Goal: Information Seeking & Learning: Learn about a topic

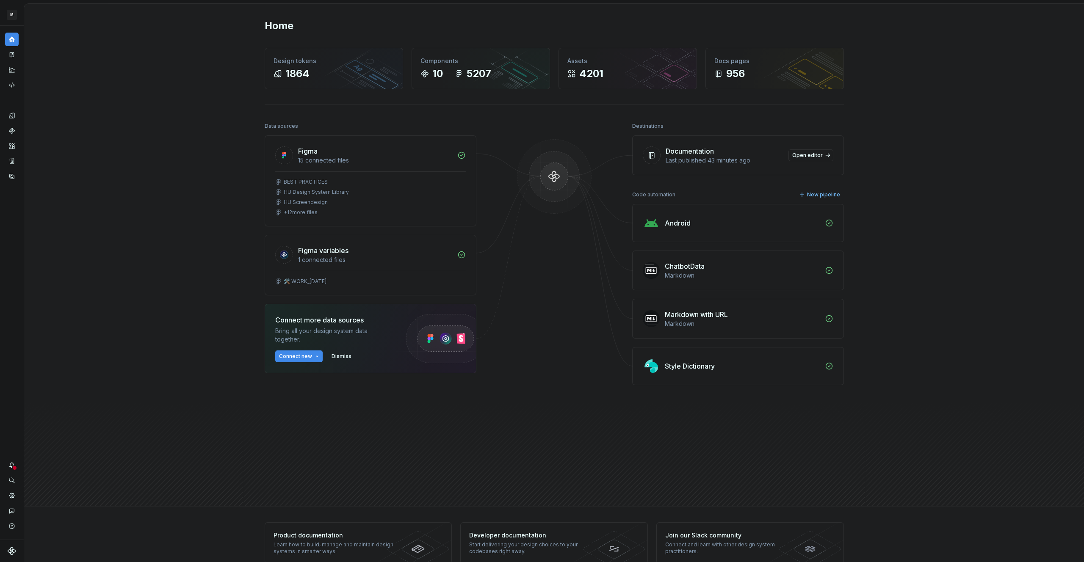
click at [139, 39] on div "Home Design tokens 1864 Components 10 5207 Assets 4201 Docs pages 956 Data sour…" at bounding box center [554, 255] width 1060 height 503
click at [11, 51] on icon "Documentation" at bounding box center [12, 55] width 8 height 8
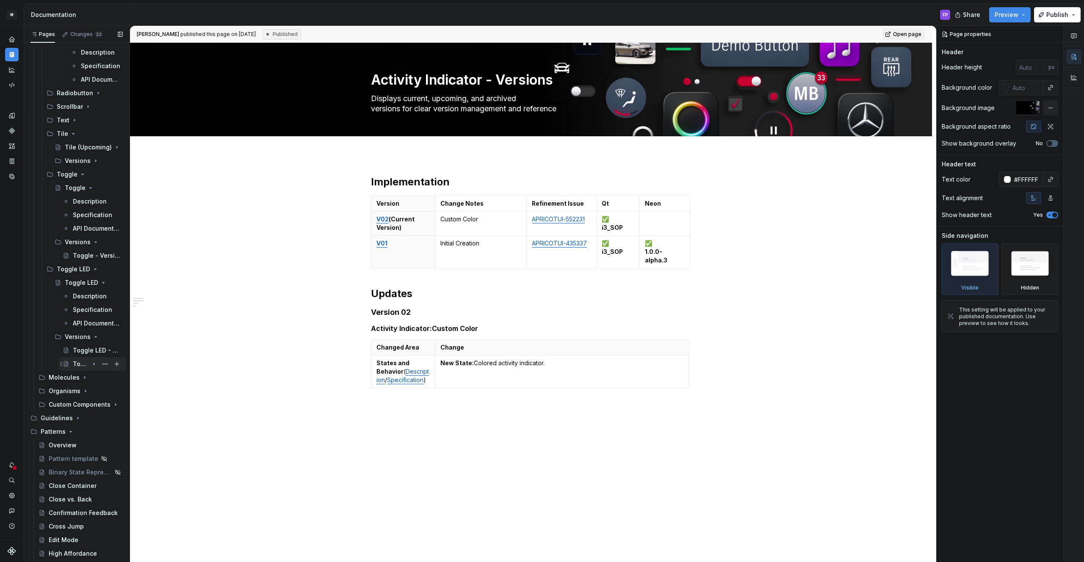
scroll to position [1654, 0]
click at [71, 397] on div "Organisms" at bounding box center [86, 393] width 74 height 12
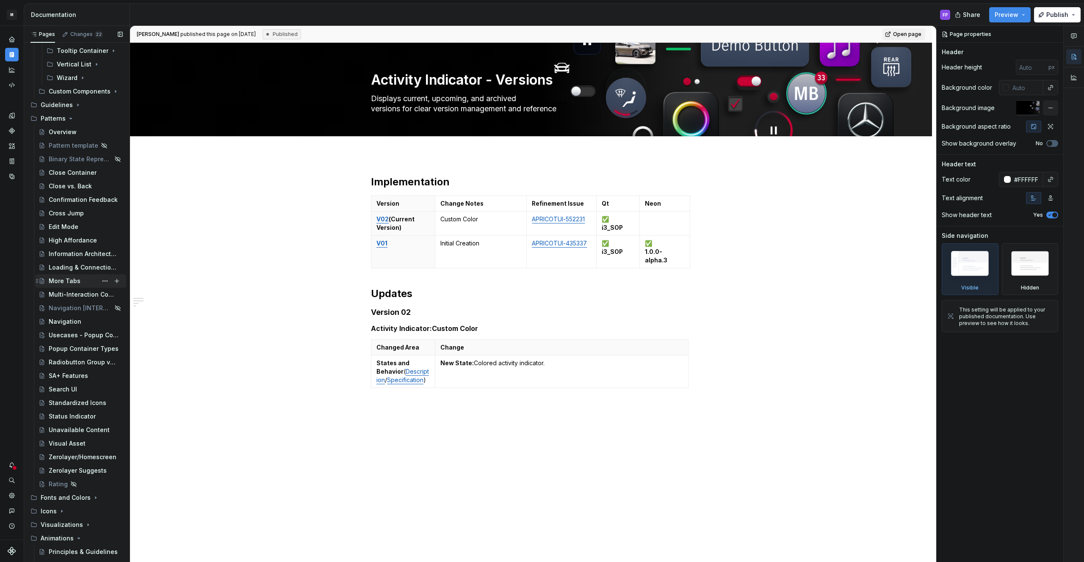
scroll to position [2864, 0]
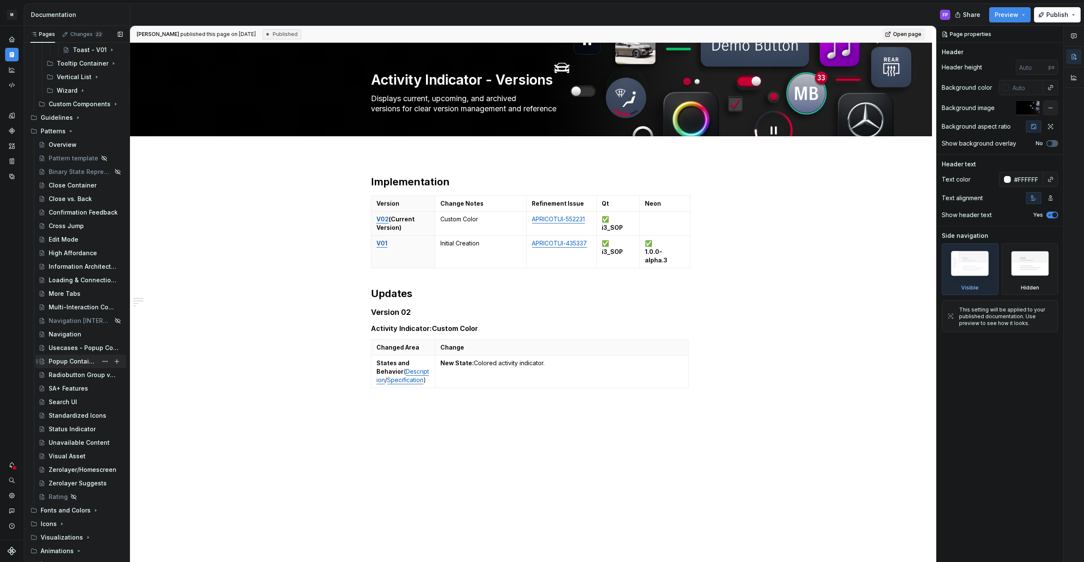
click at [67, 362] on div "Popup Container Types" at bounding box center [73, 361] width 49 height 8
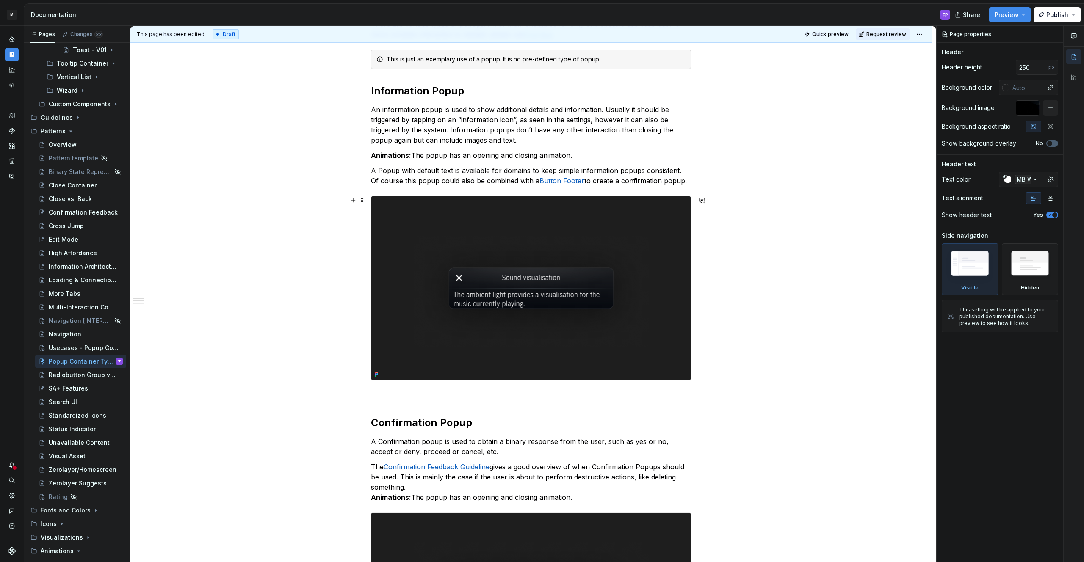
scroll to position [153, 0]
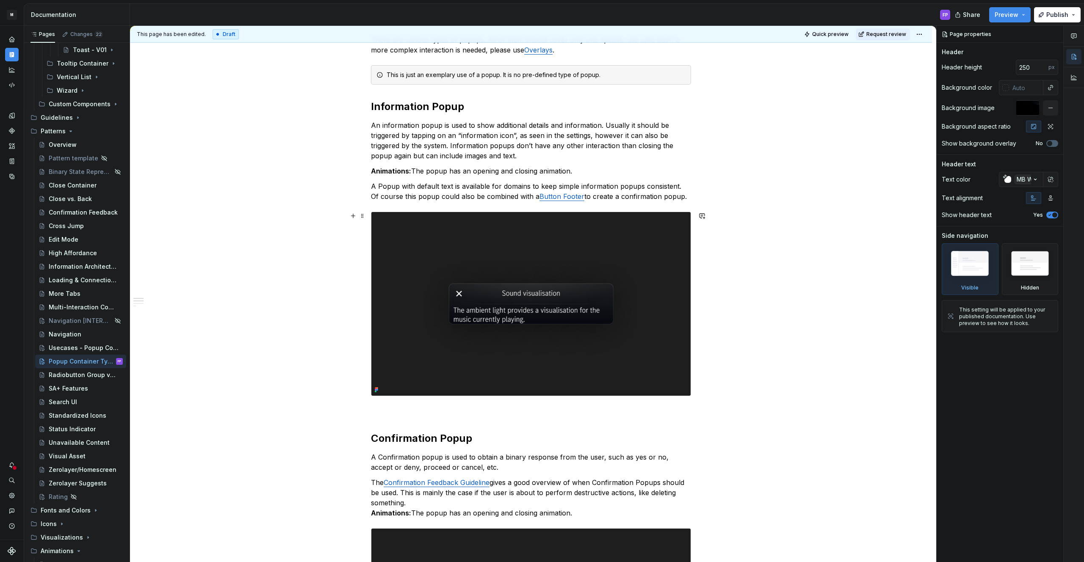
click at [495, 291] on img at bounding box center [530, 304] width 319 height 184
type textarea "*"
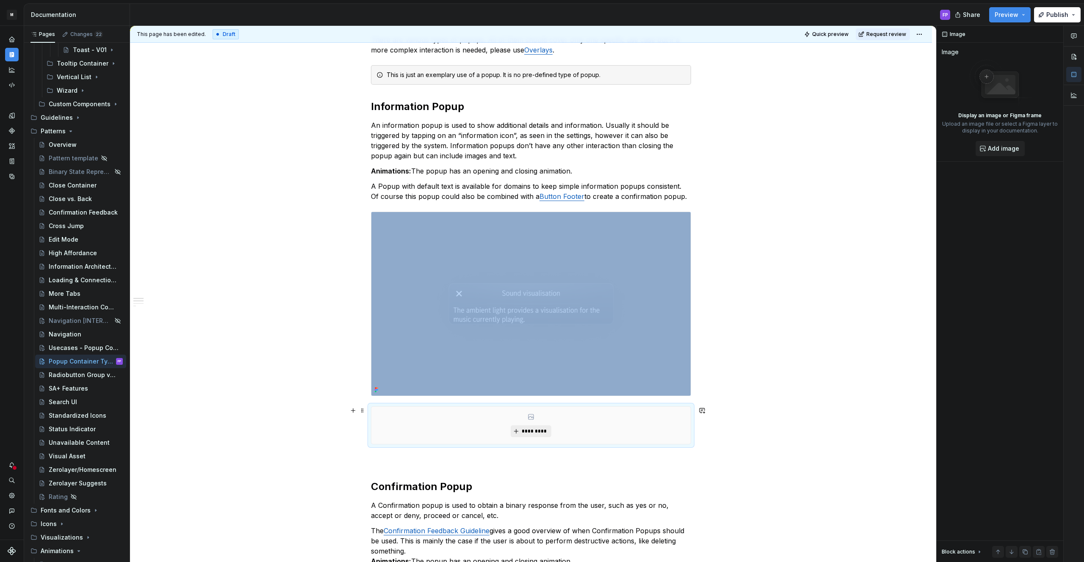
click at [529, 431] on span "*********" at bounding box center [534, 431] width 26 height 7
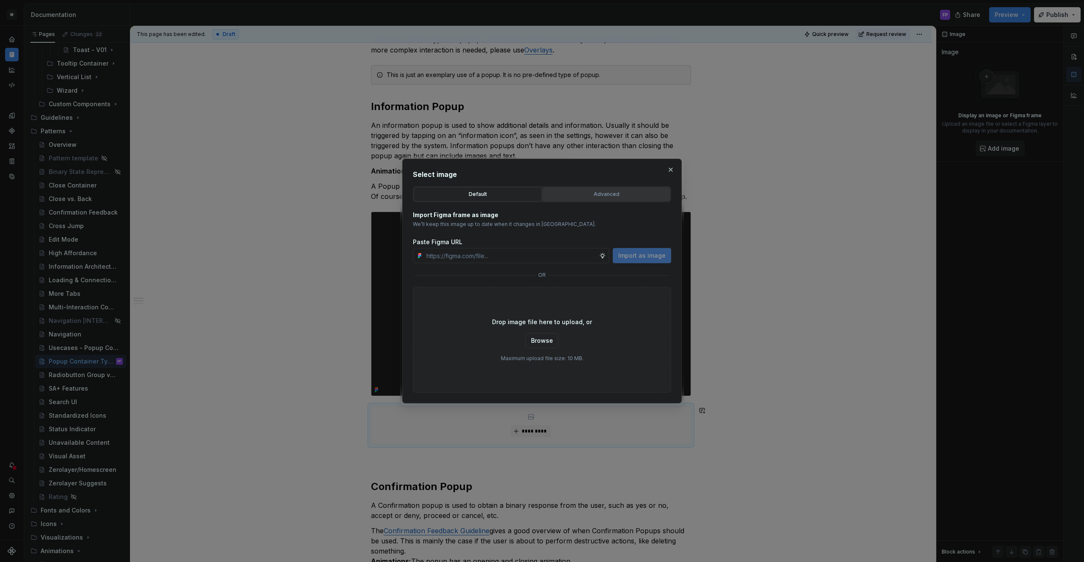
click at [581, 195] on div "Advanced" at bounding box center [606, 194] width 122 height 8
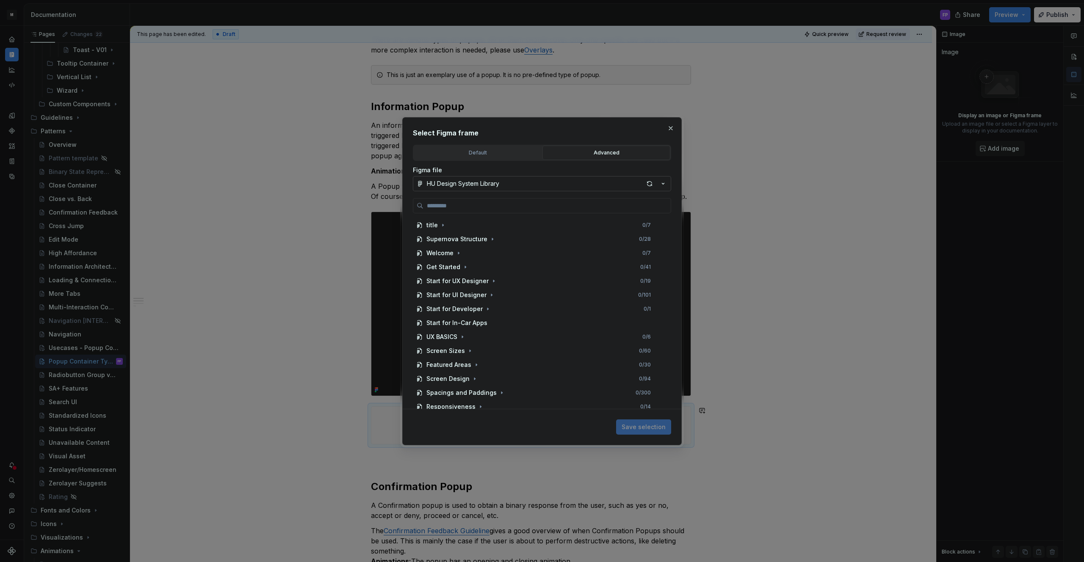
click at [505, 187] on button "HU Design System Library" at bounding box center [542, 183] width 258 height 15
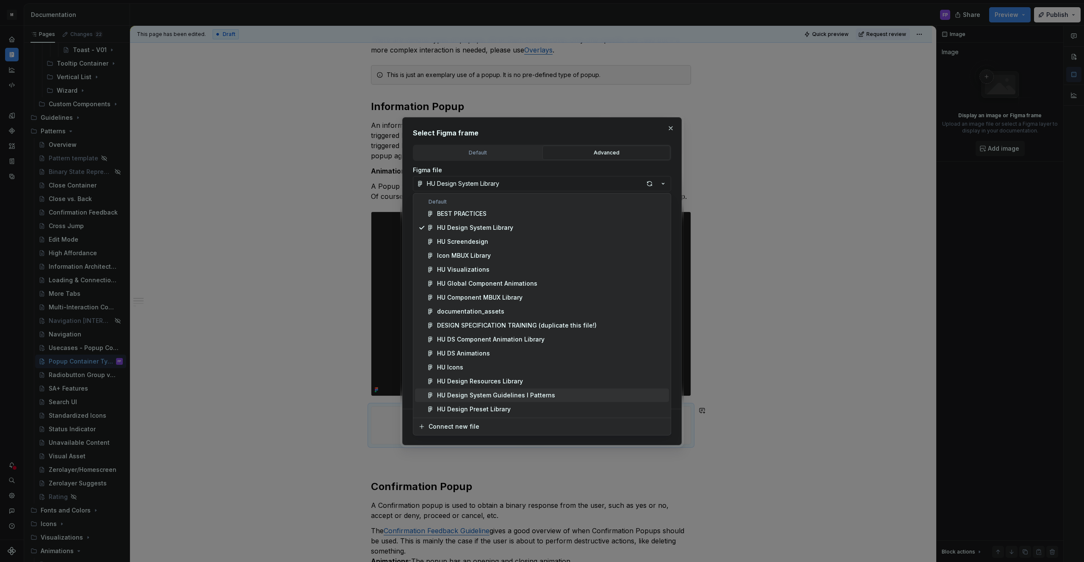
click at [487, 397] on div "HU Design System Guidelines l Patterns" at bounding box center [496, 395] width 118 height 8
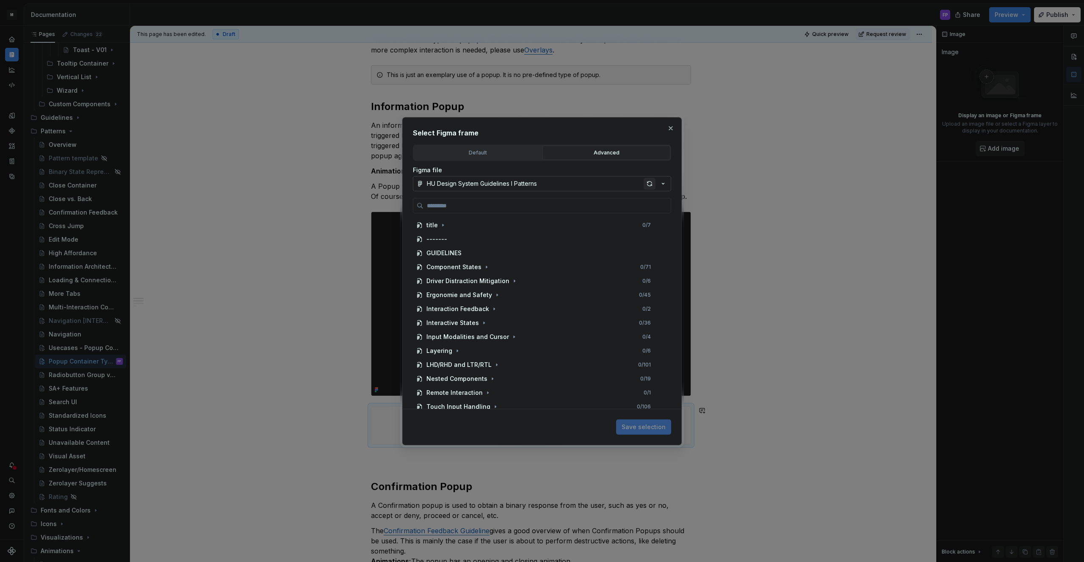
click at [649, 183] on div "button" at bounding box center [650, 184] width 12 height 12
type textarea "*"
paste input "**********"
type input "**********"
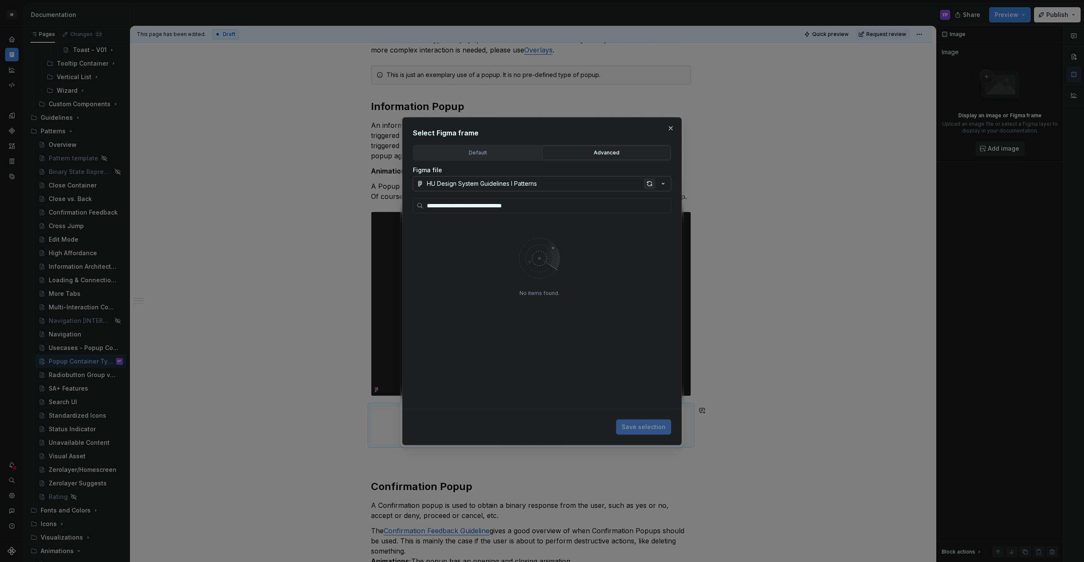
click at [650, 185] on div "button" at bounding box center [650, 184] width 12 height 12
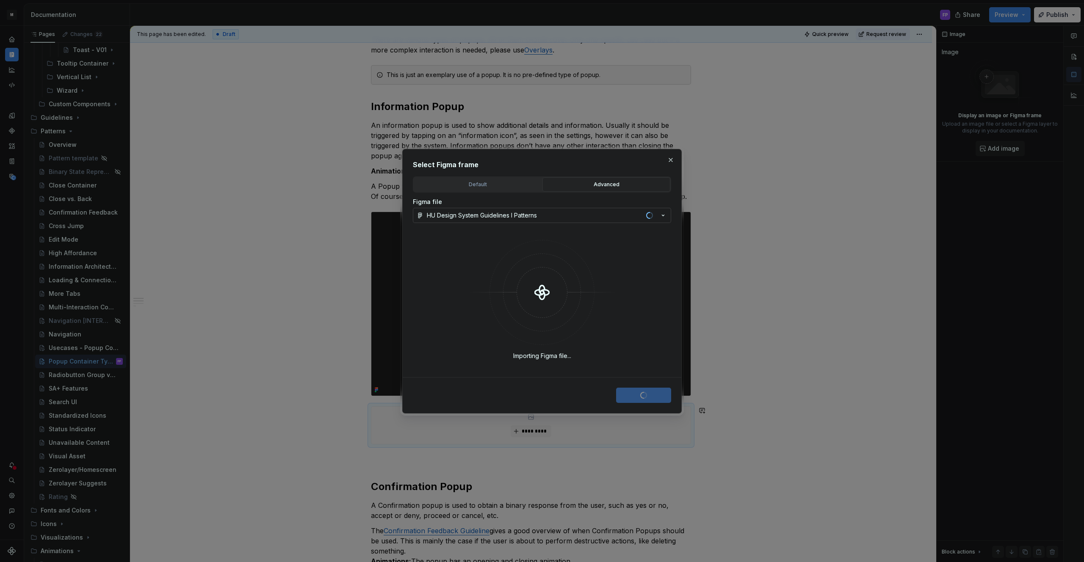
type textarea "*"
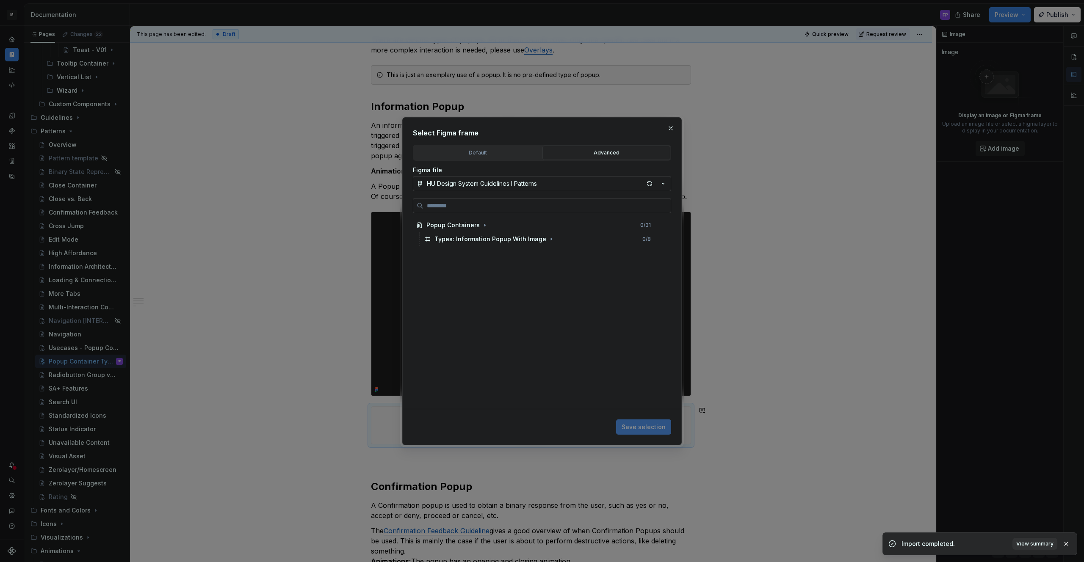
click at [599, 203] on input "search" at bounding box center [546, 206] width 247 height 8
type input "**********"
click at [523, 234] on div "Types: Information Popup With Image 0 / 8" at bounding box center [542, 239] width 243 height 14
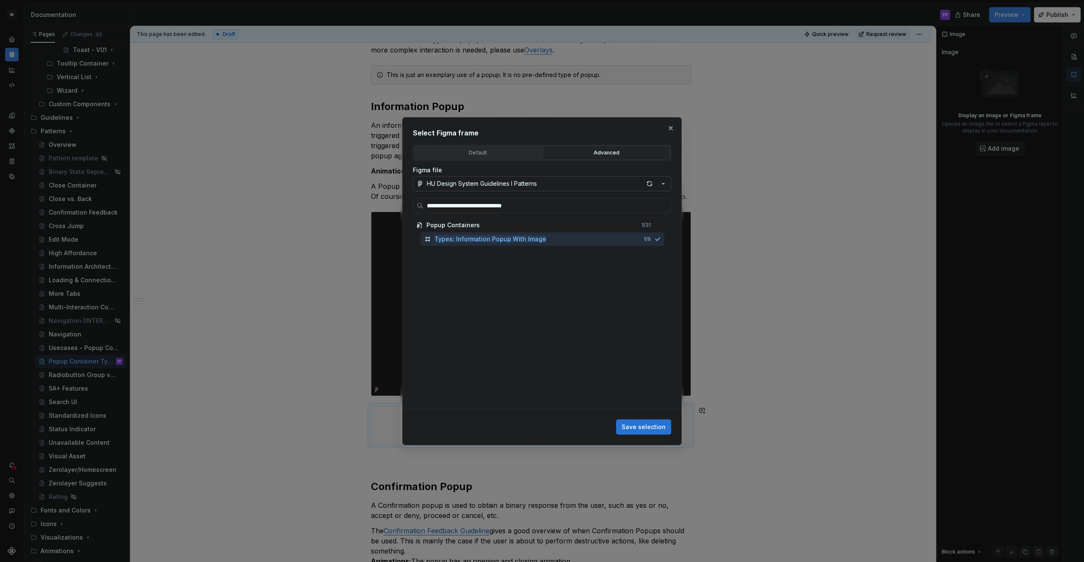
click at [644, 426] on span "Save selection" at bounding box center [644, 427] width 44 height 8
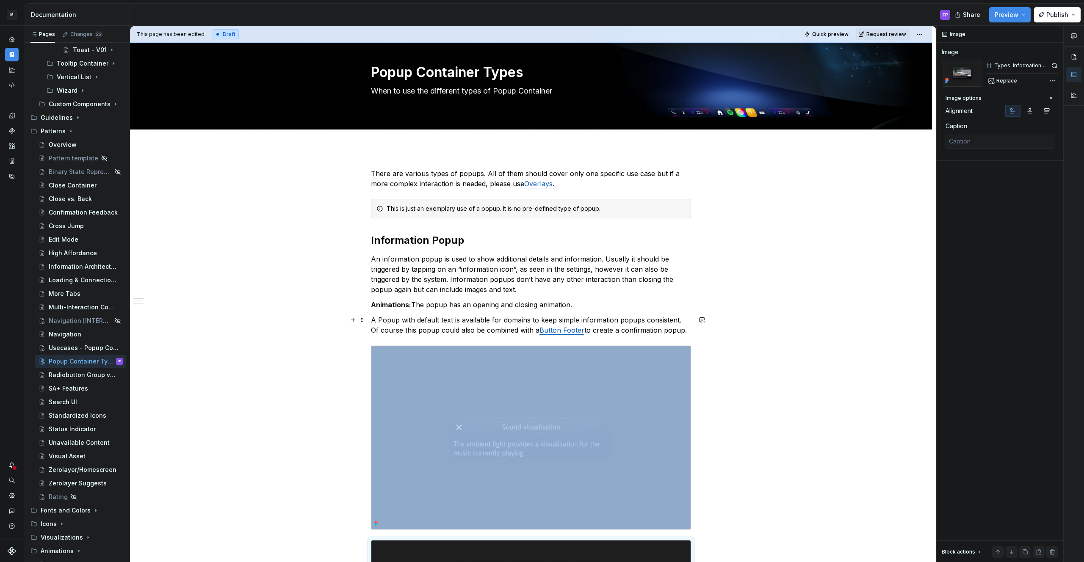
scroll to position [0, 0]
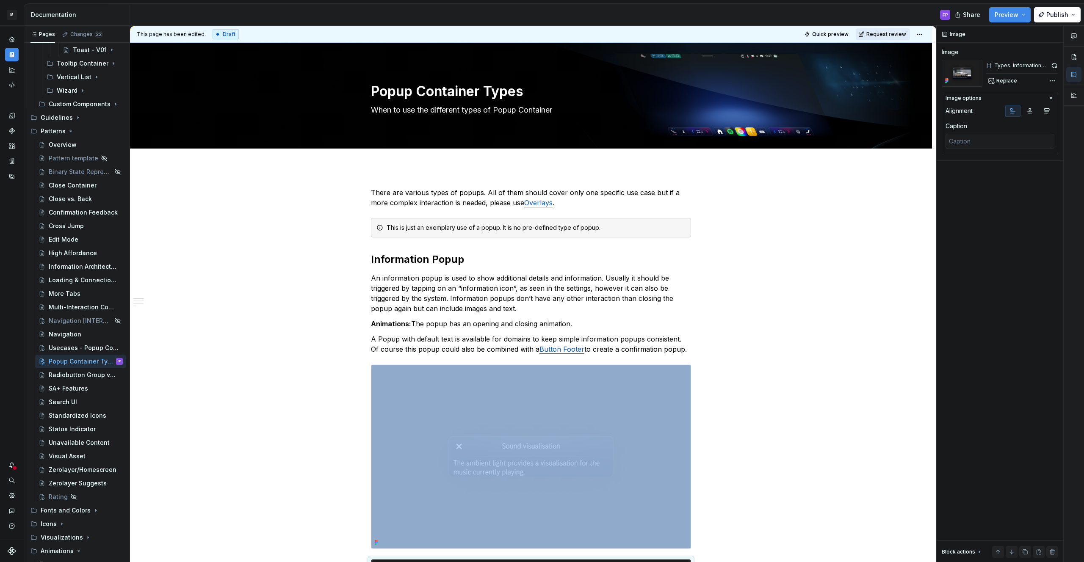
click at [886, 34] on span "Request review" at bounding box center [886, 34] width 40 height 7
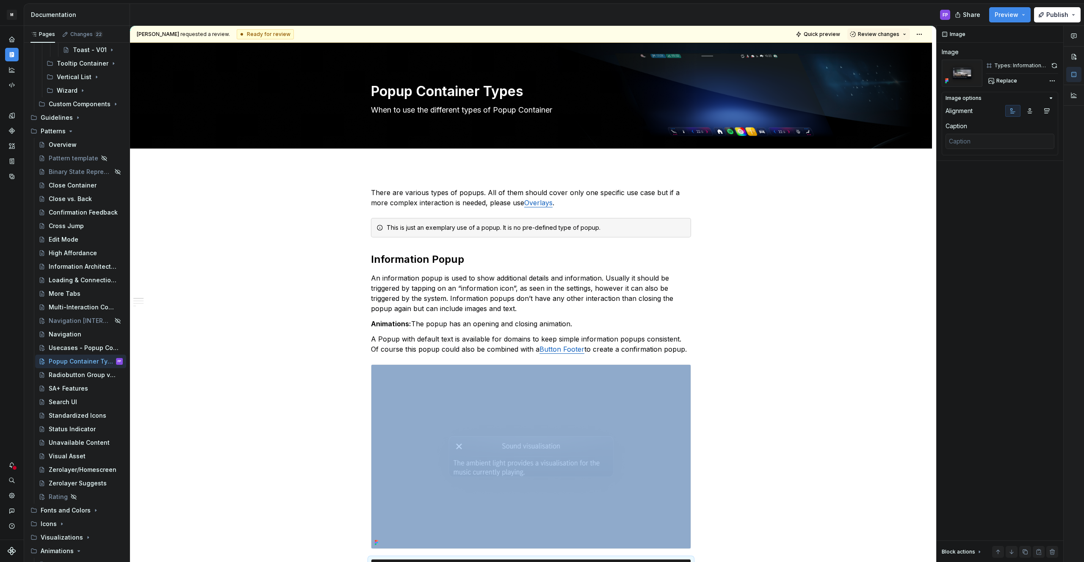
click at [886, 34] on span "Review changes" at bounding box center [878, 34] width 41 height 7
drag, startPoint x: 877, startPoint y: 47, endPoint x: 736, endPoint y: 107, distance: 152.7
click at [877, 47] on div "Approve" at bounding box center [906, 51] width 74 height 8
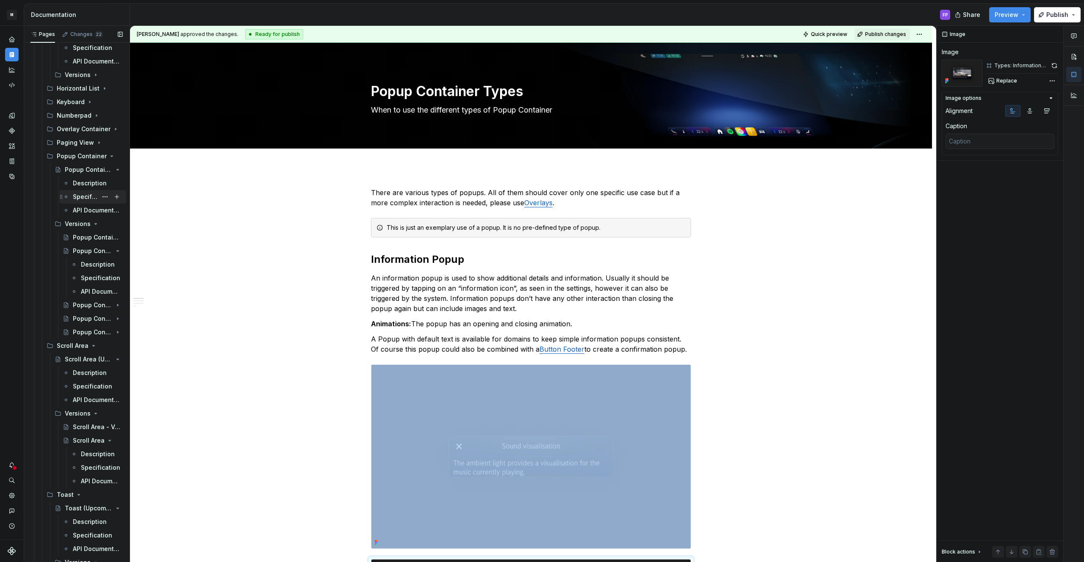
click at [72, 193] on div "Specification" at bounding box center [93, 197] width 60 height 12
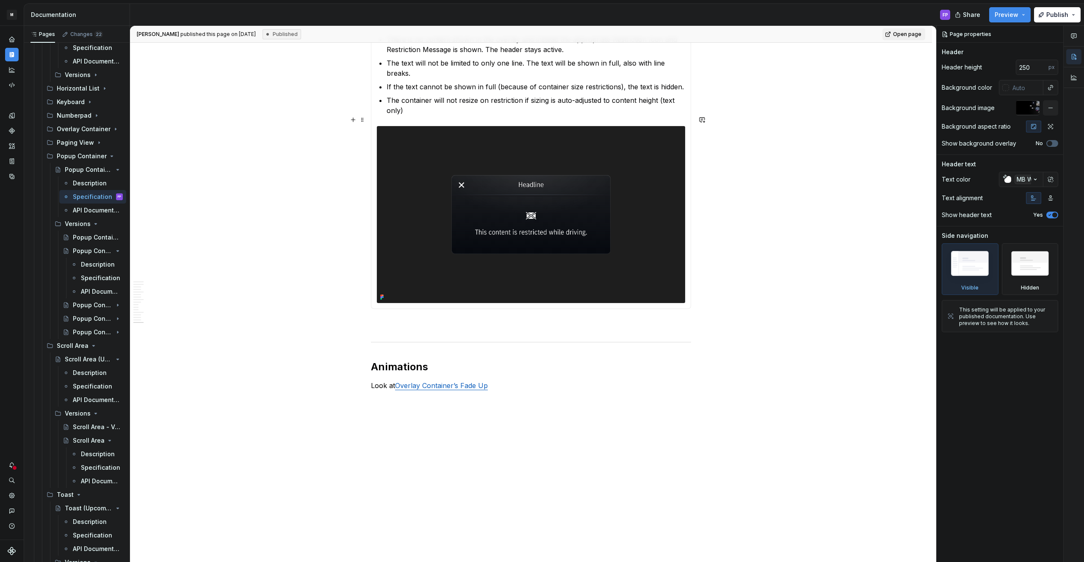
scroll to position [2691, 0]
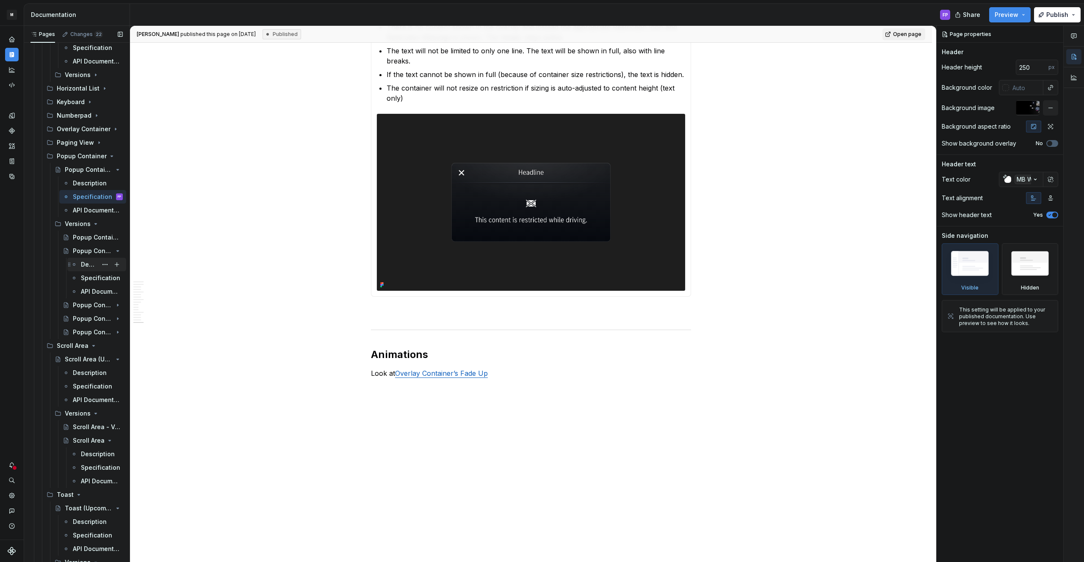
click at [85, 266] on div "Description" at bounding box center [89, 264] width 17 height 8
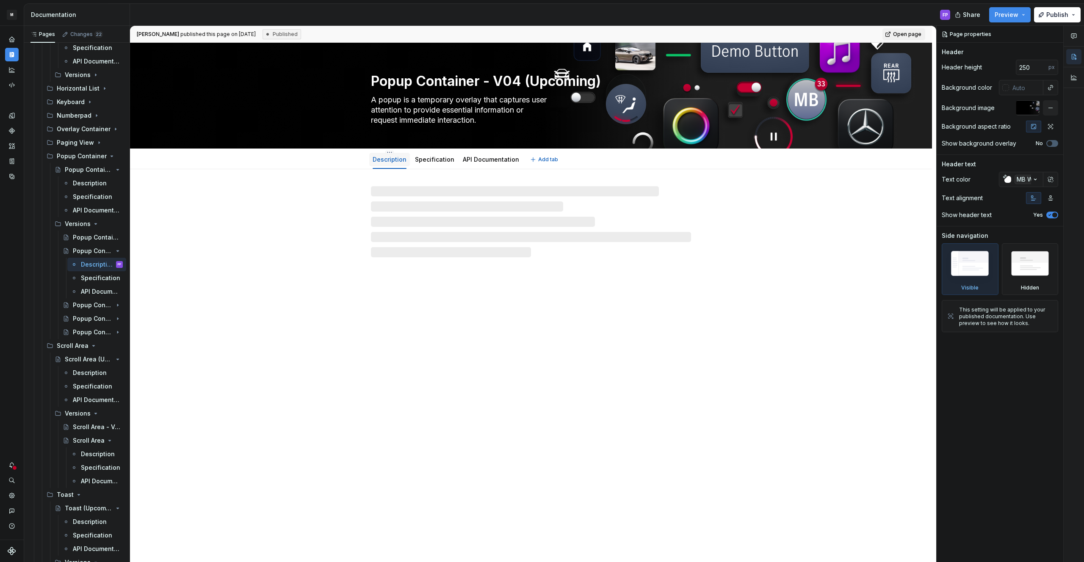
click at [396, 160] on link "Description" at bounding box center [390, 159] width 34 height 7
click at [423, 163] on div "Specification" at bounding box center [434, 159] width 39 height 8
click at [388, 160] on link "Description" at bounding box center [390, 159] width 34 height 7
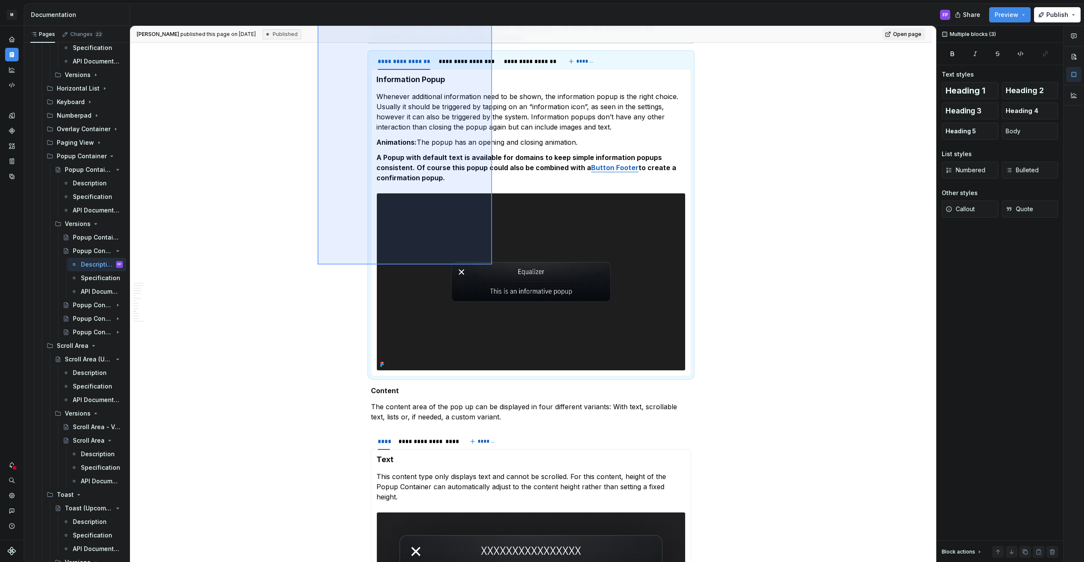
scroll to position [1956, 0]
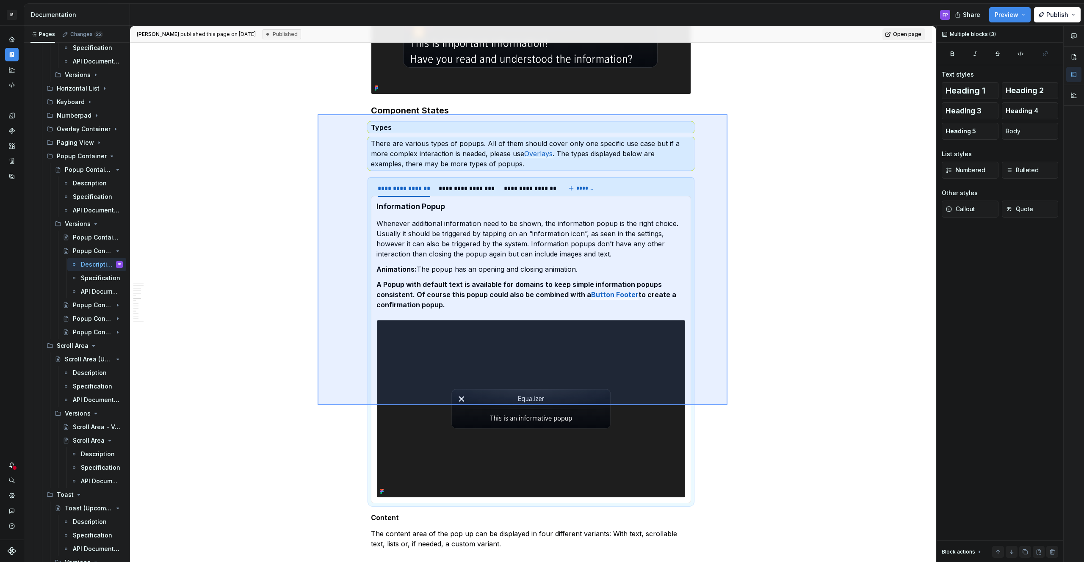
drag, startPoint x: 318, startPoint y: 146, endPoint x: 727, endPoint y: 405, distance: 485.0
click at [727, 405] on div "**********" at bounding box center [533, 294] width 806 height 537
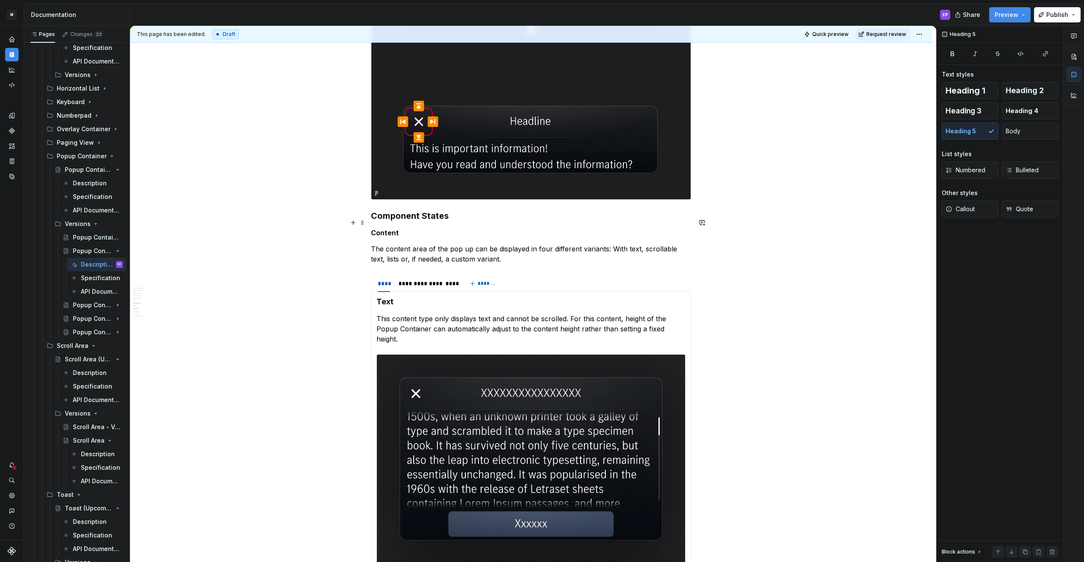
scroll to position [1851, 0]
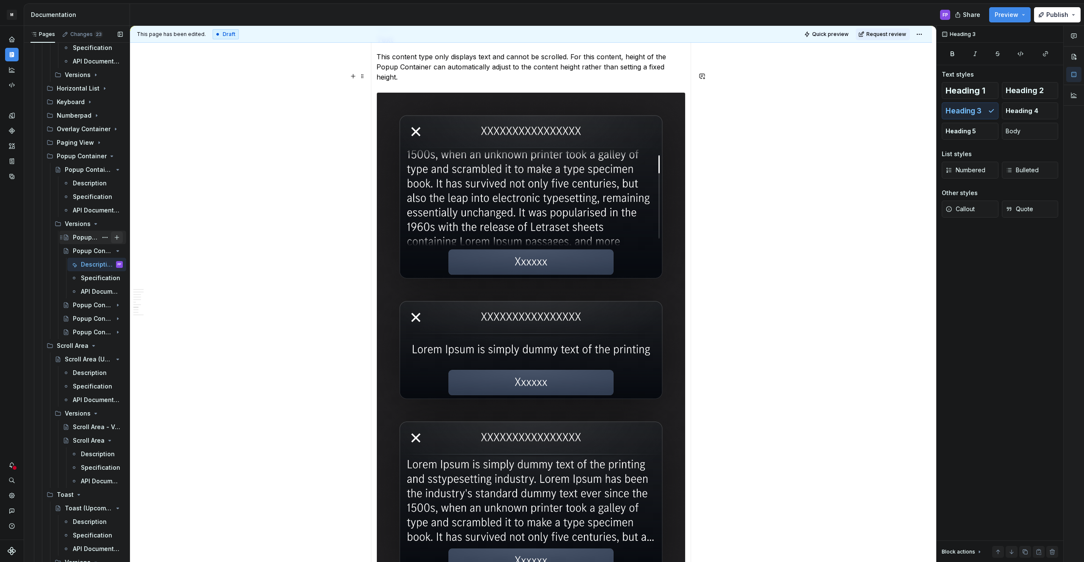
scroll to position [2099, 0]
click at [880, 36] on span "Request review" at bounding box center [886, 34] width 40 height 7
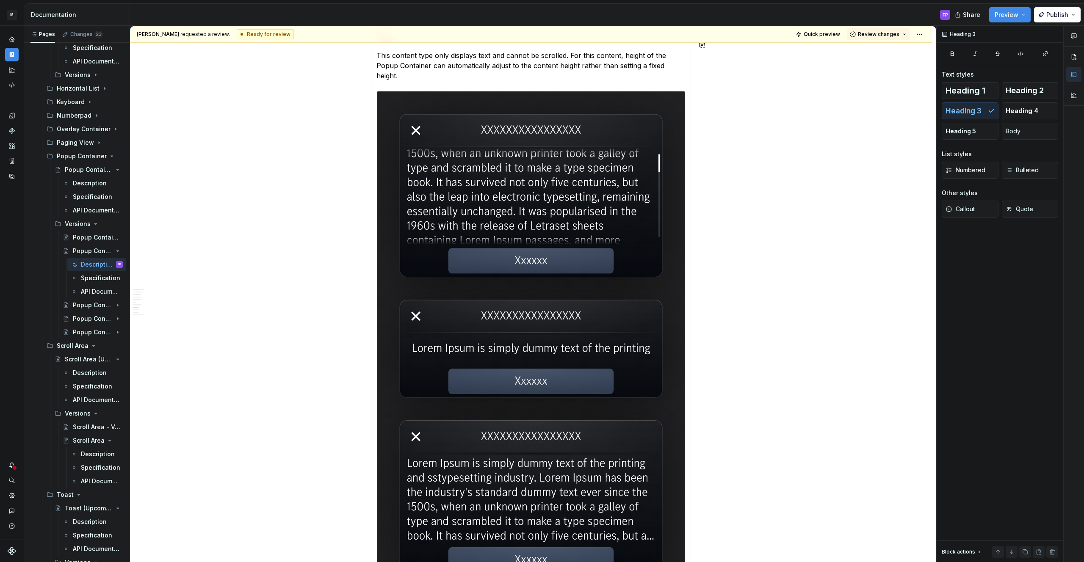
click at [880, 36] on span "Review changes" at bounding box center [878, 34] width 41 height 7
click at [872, 50] on div "Approve" at bounding box center [906, 51] width 74 height 8
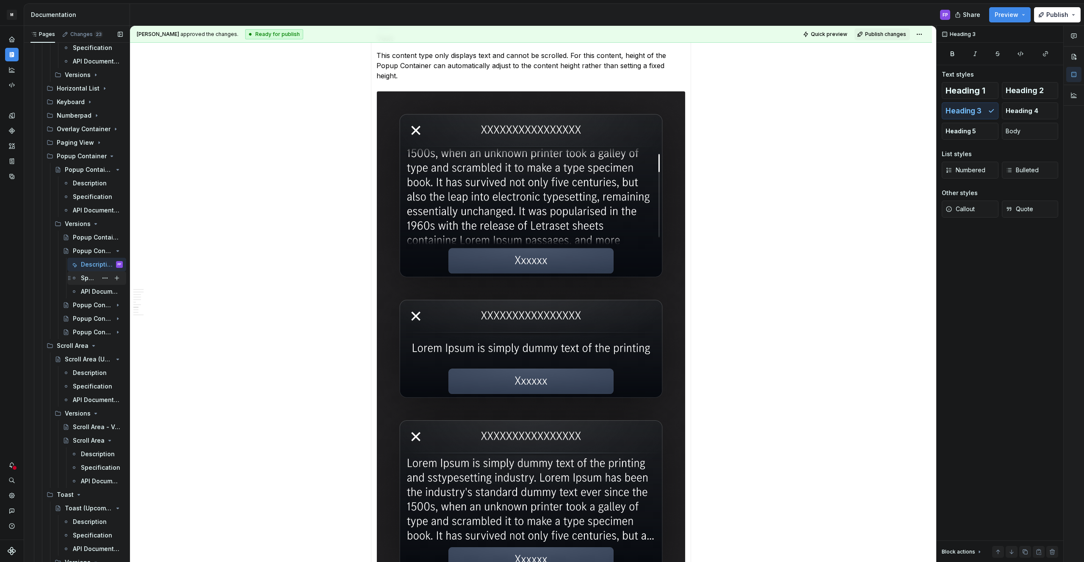
click at [95, 276] on div "Specification" at bounding box center [89, 278] width 17 height 8
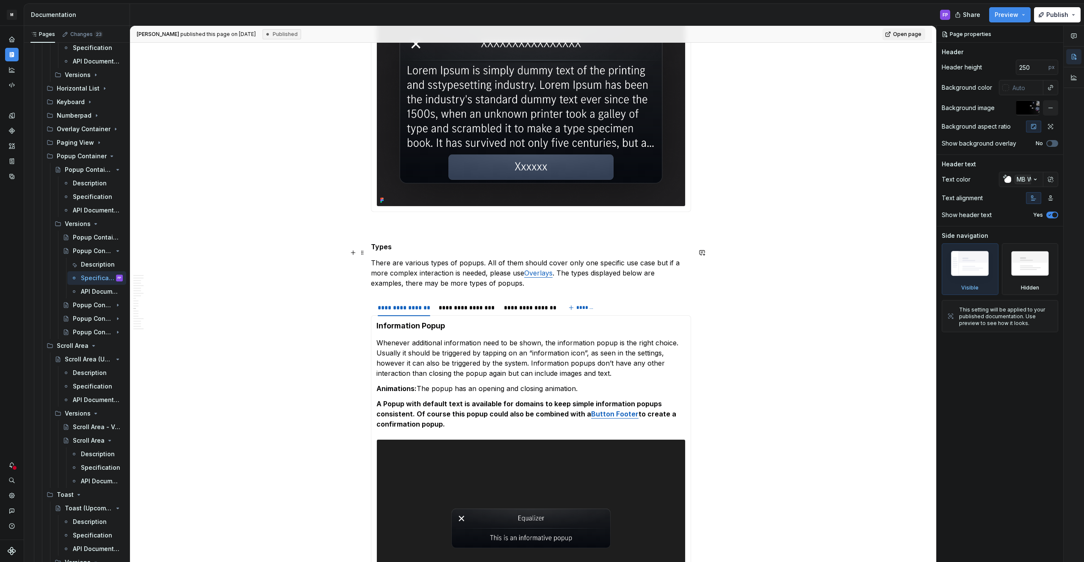
scroll to position [2411, 0]
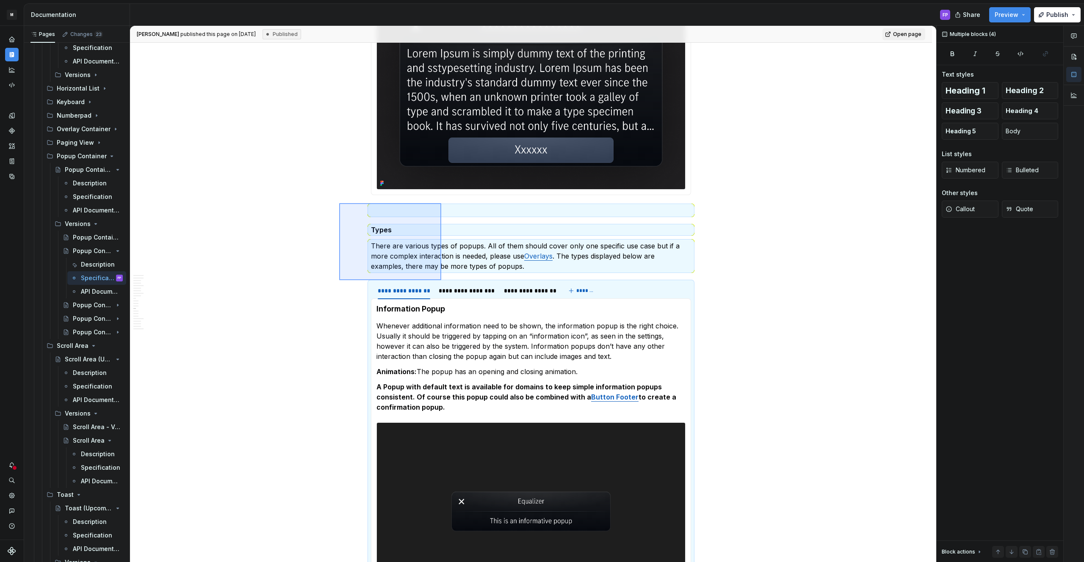
drag, startPoint x: 339, startPoint y: 203, endPoint x: 441, endPoint y: 280, distance: 127.9
click at [441, 280] on div "**********" at bounding box center [533, 294] width 806 height 537
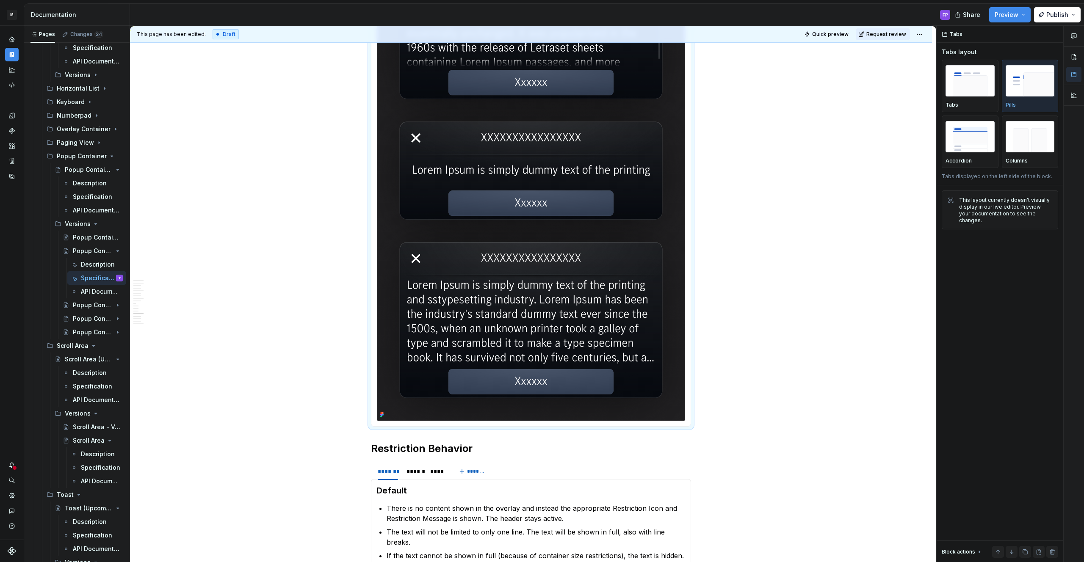
scroll to position [2184, 0]
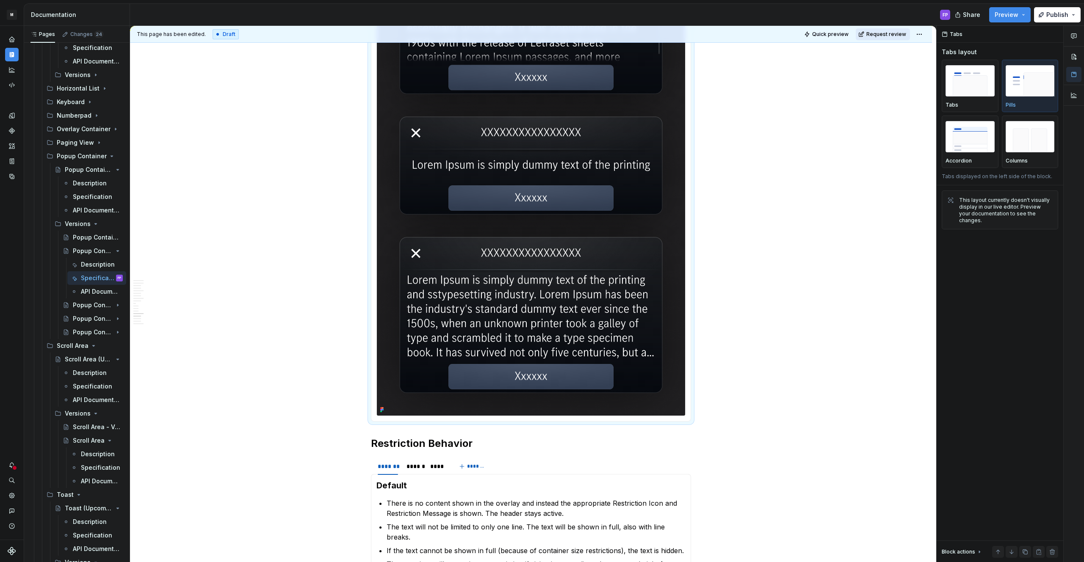
click at [898, 29] on button "Request review" at bounding box center [883, 34] width 54 height 12
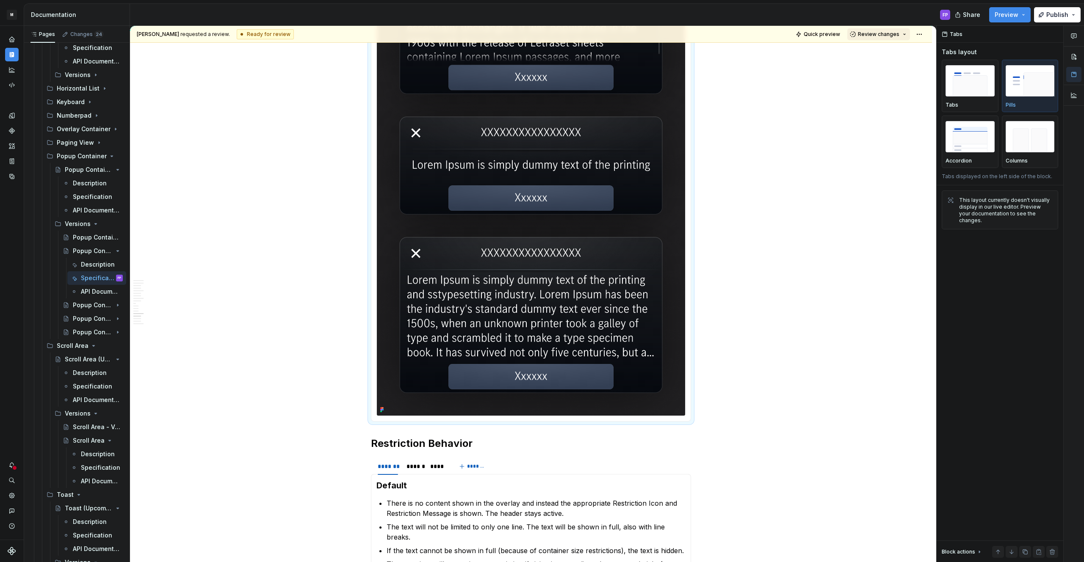
click at [893, 33] on span "Review changes" at bounding box center [878, 34] width 41 height 7
click at [881, 47] on div "Approve" at bounding box center [906, 51] width 74 height 8
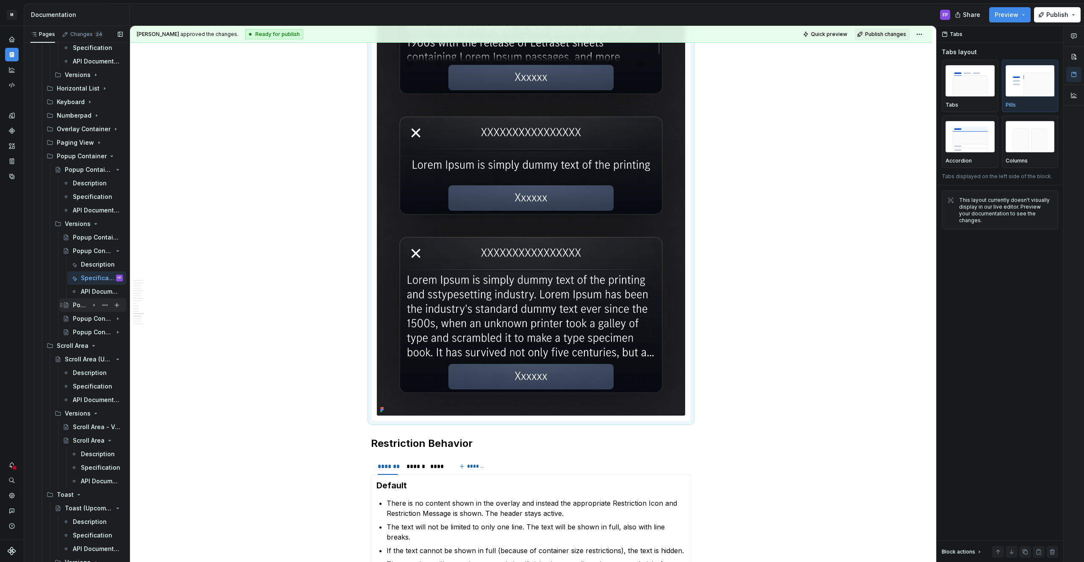
click at [89, 303] on div "Popup Container - V03 (Upcoming)" at bounding box center [98, 305] width 50 height 12
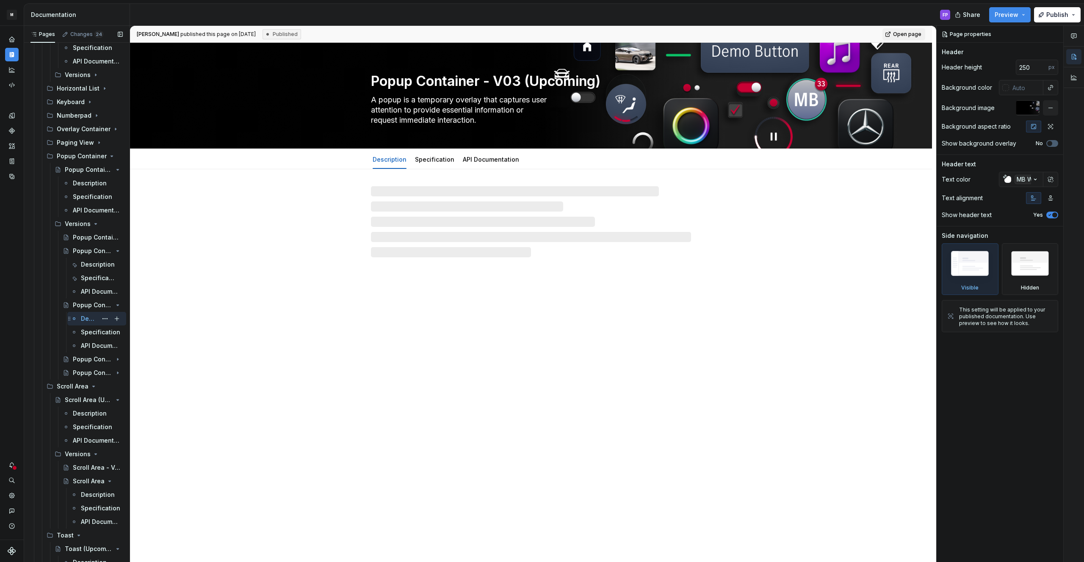
click at [85, 316] on div "Description" at bounding box center [89, 319] width 17 height 8
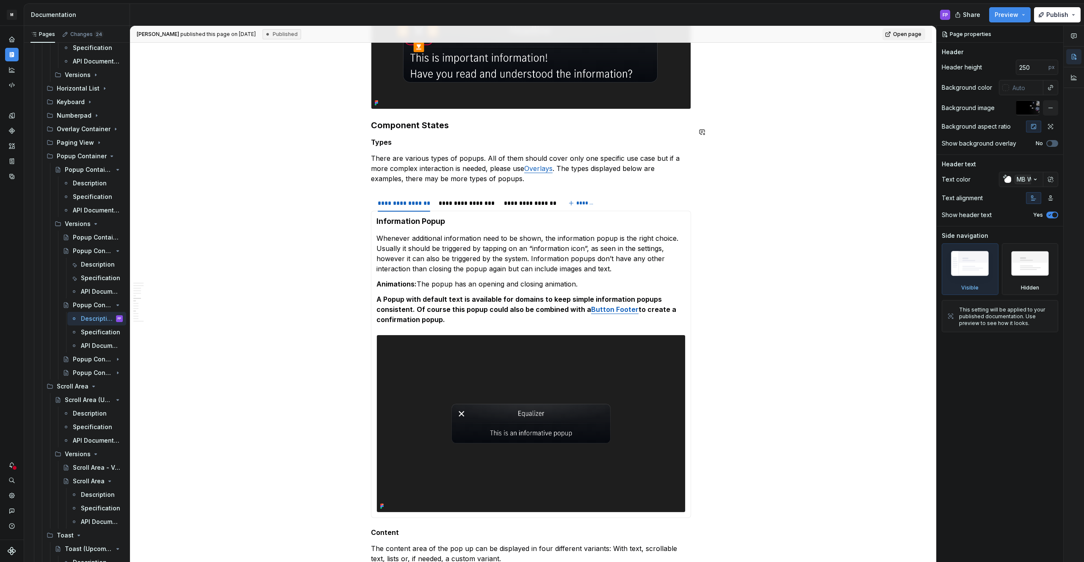
scroll to position [1928, 0]
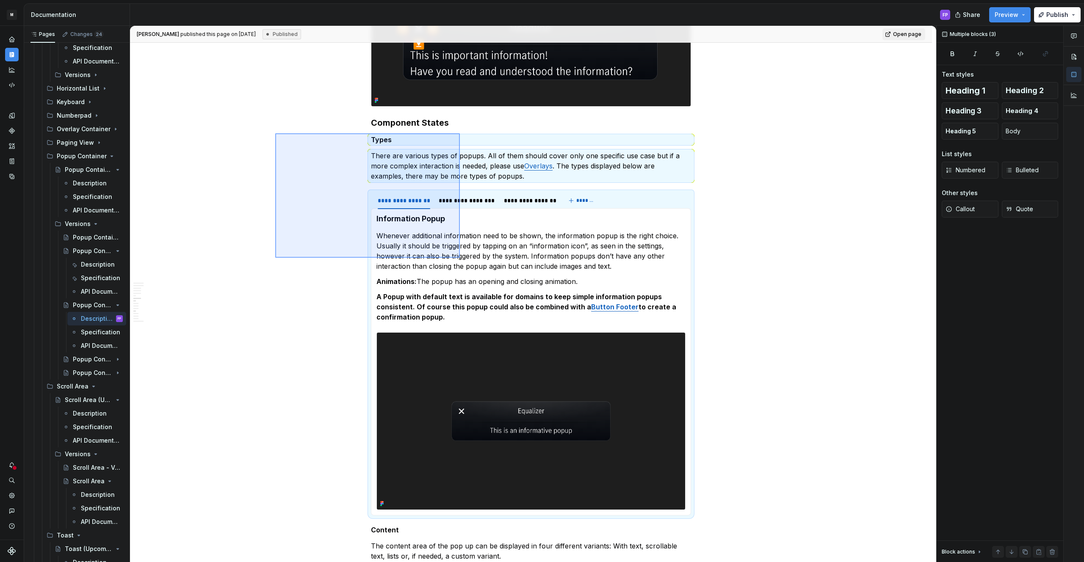
drag, startPoint x: 298, startPoint y: 140, endPoint x: 460, endPoint y: 258, distance: 200.7
click at [460, 258] on div "**********" at bounding box center [533, 294] width 806 height 537
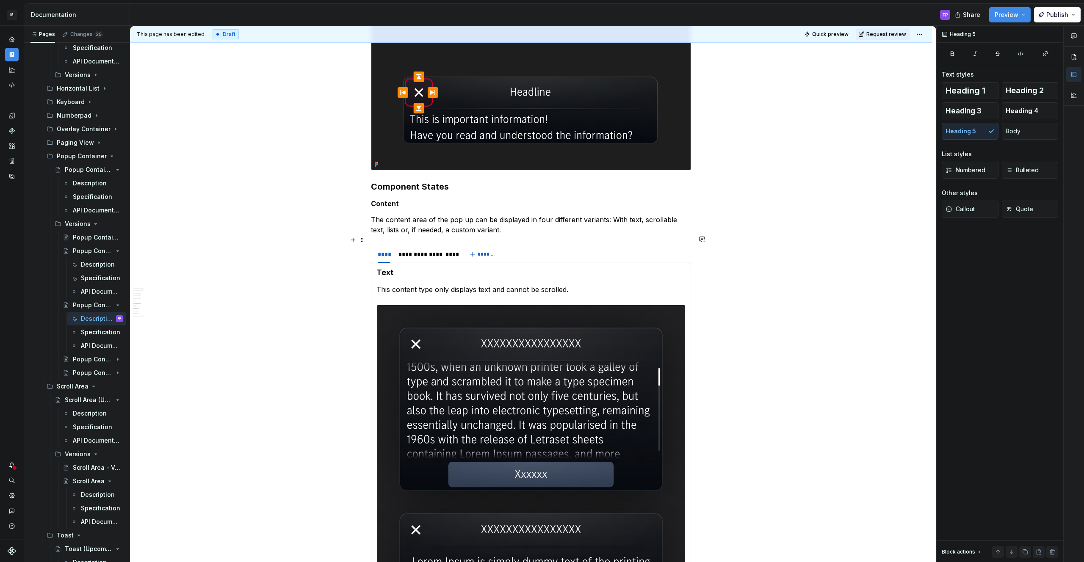
scroll to position [1858, 0]
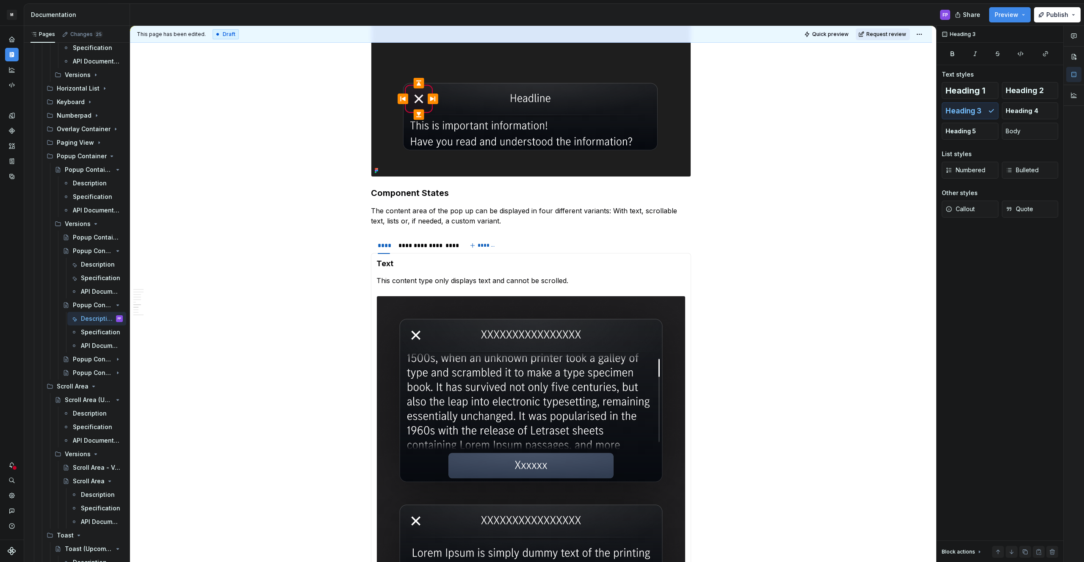
click at [893, 31] on span "Request review" at bounding box center [886, 34] width 40 height 7
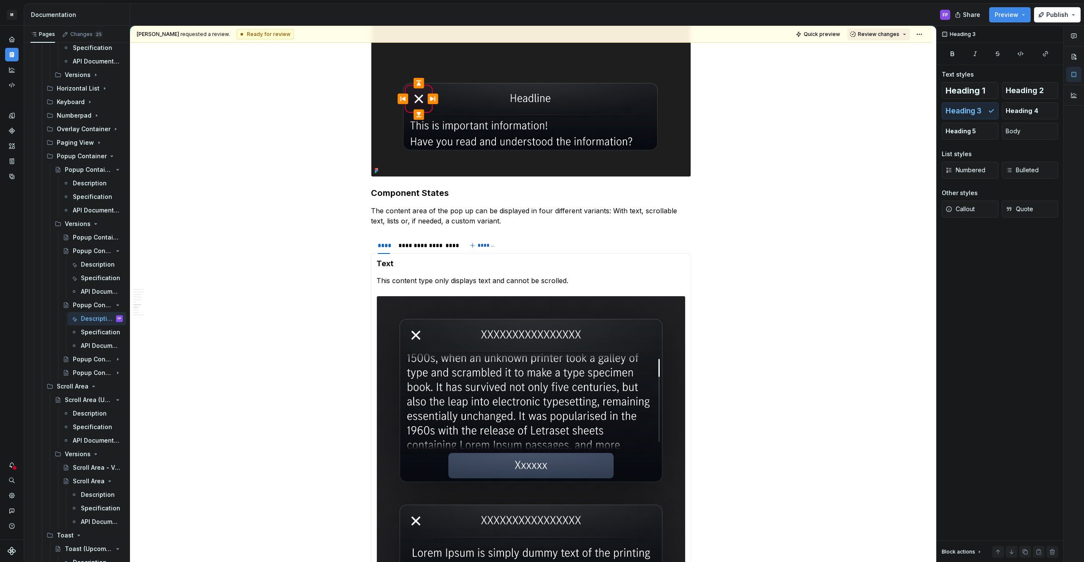
click at [893, 32] on span "Review changes" at bounding box center [878, 34] width 41 height 7
drag, startPoint x: 884, startPoint y: 48, endPoint x: 699, endPoint y: 149, distance: 210.9
click at [884, 48] on div "Approve" at bounding box center [906, 51] width 74 height 8
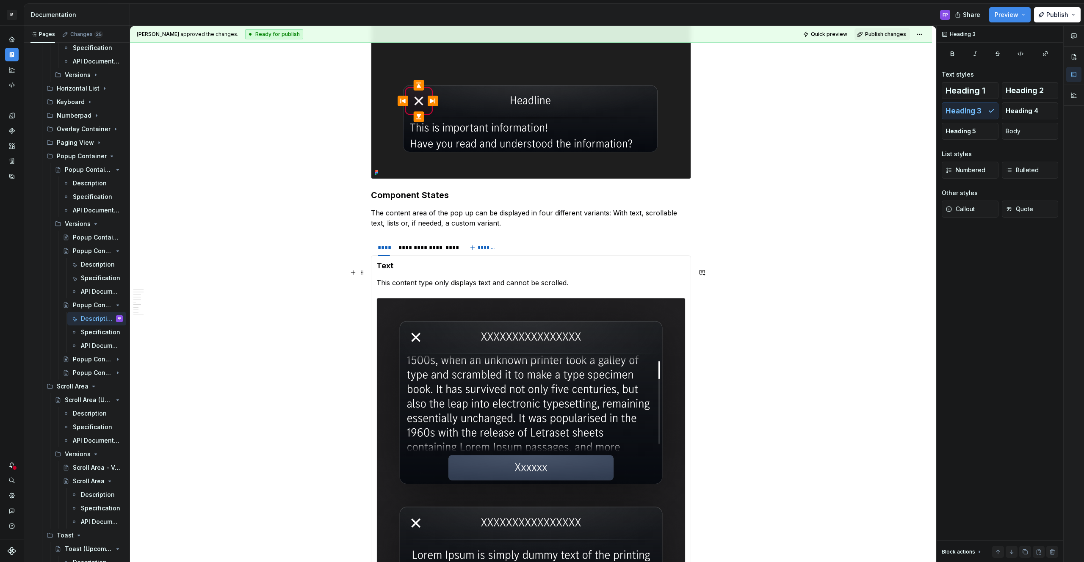
scroll to position [1857, 0]
click at [83, 332] on div "Specification" at bounding box center [89, 333] width 17 height 8
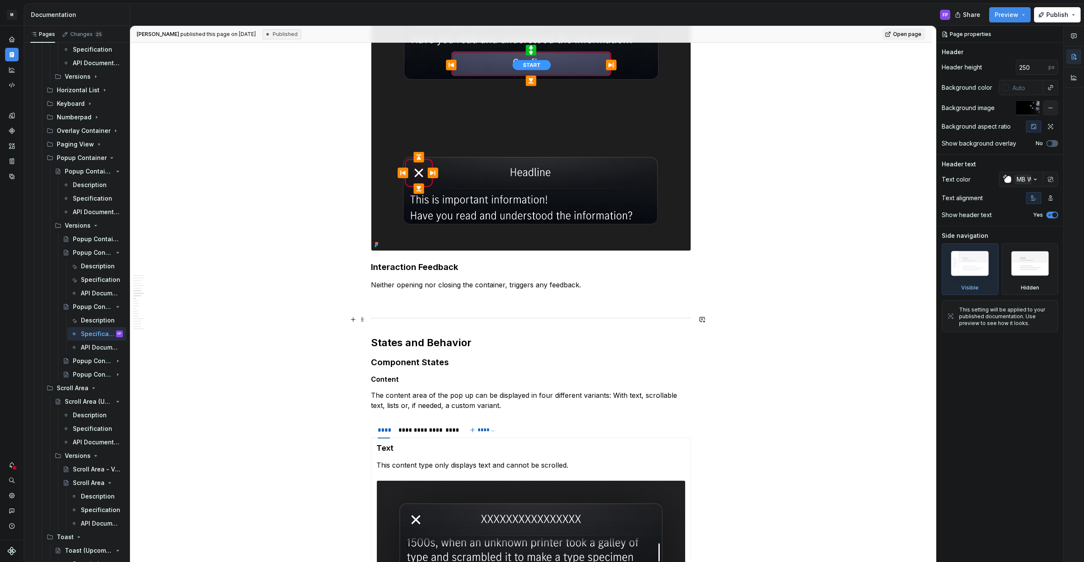
scroll to position [1576, 0]
click at [429, 300] on p at bounding box center [531, 300] width 320 height 10
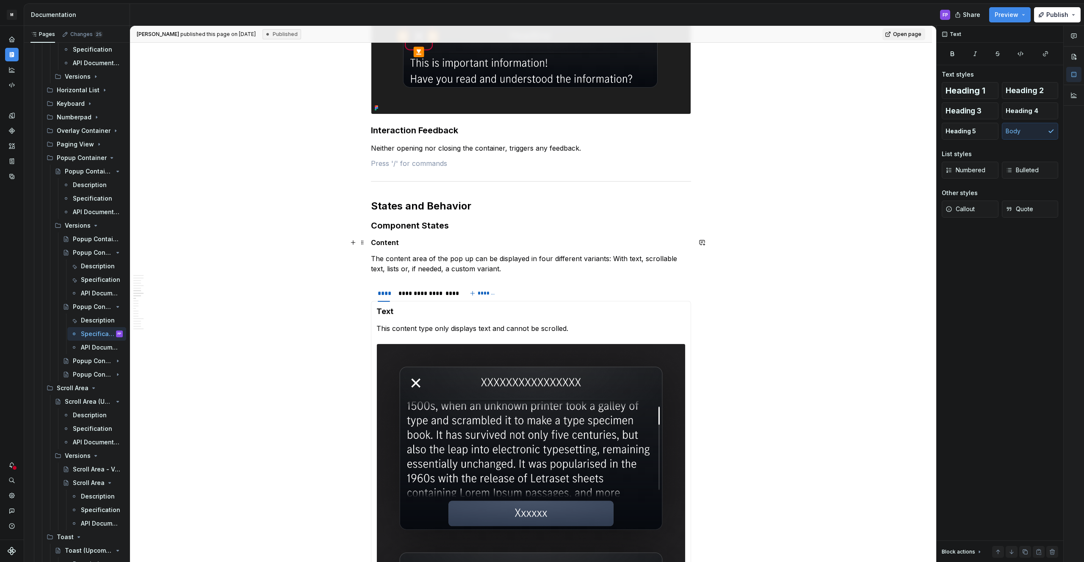
scroll to position [1718, 0]
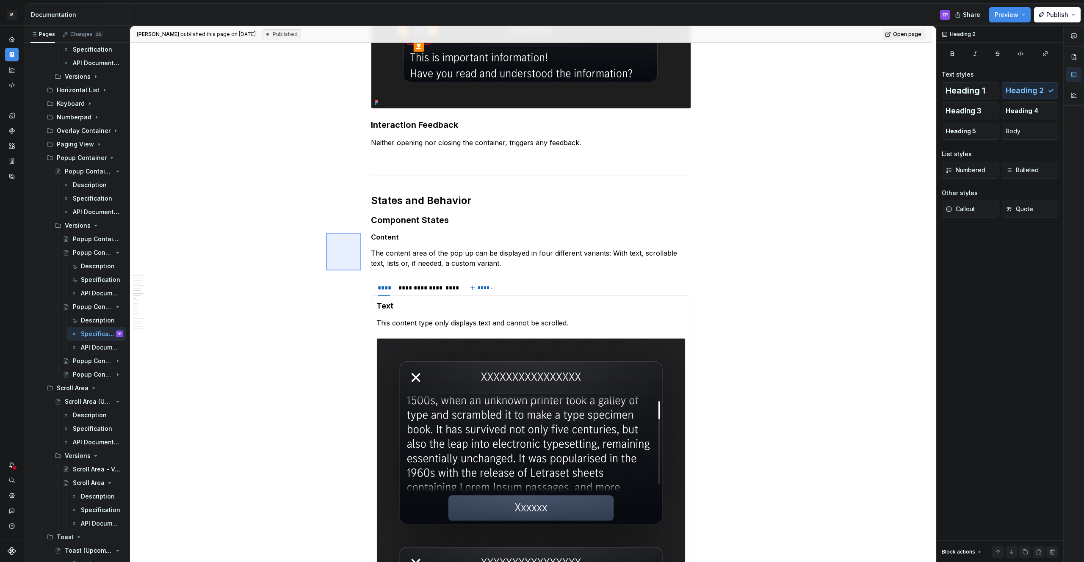
drag, startPoint x: 326, startPoint y: 233, endPoint x: 361, endPoint y: 271, distance: 51.5
click at [361, 271] on div "**********" at bounding box center [533, 294] width 806 height 537
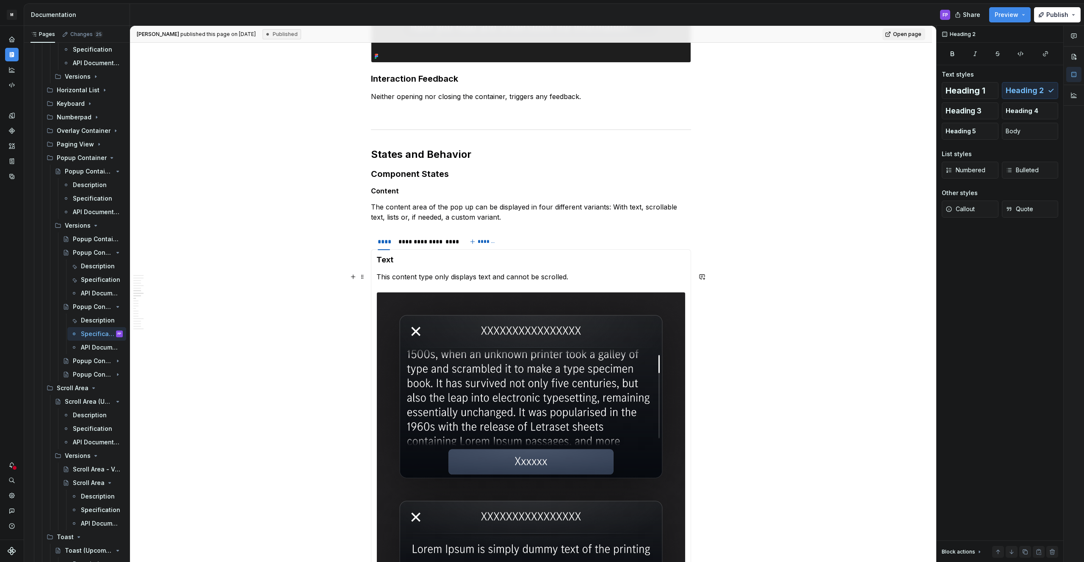
scroll to position [1744, 0]
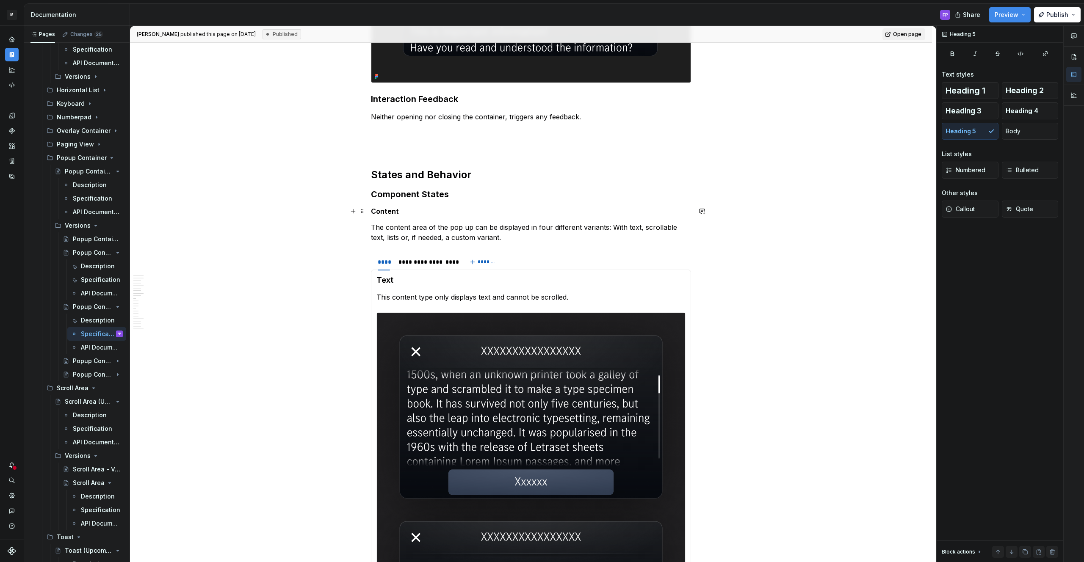
click at [412, 210] on h5 "Content" at bounding box center [531, 211] width 320 height 8
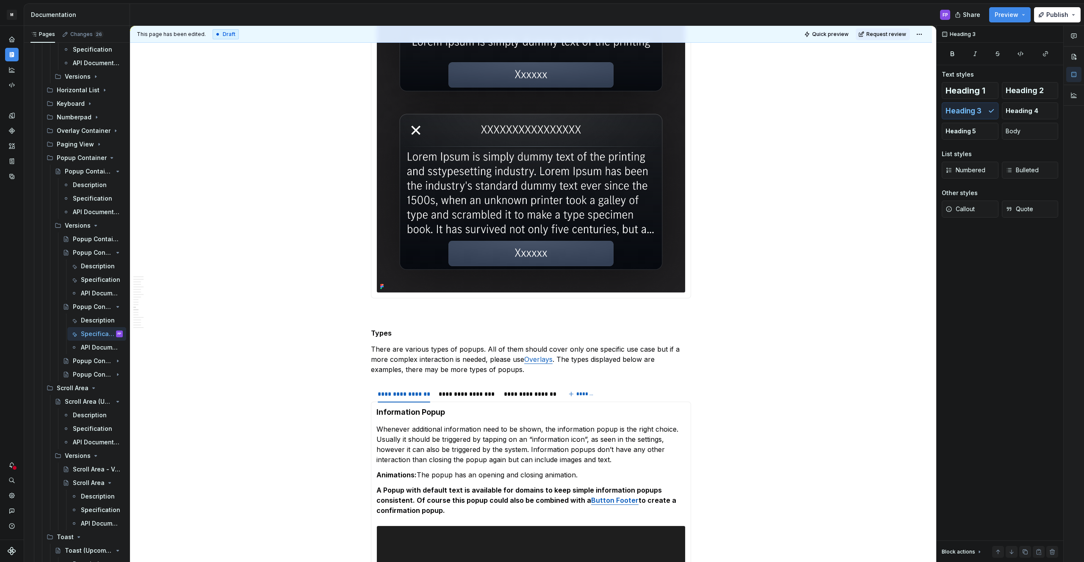
scroll to position [2426, 0]
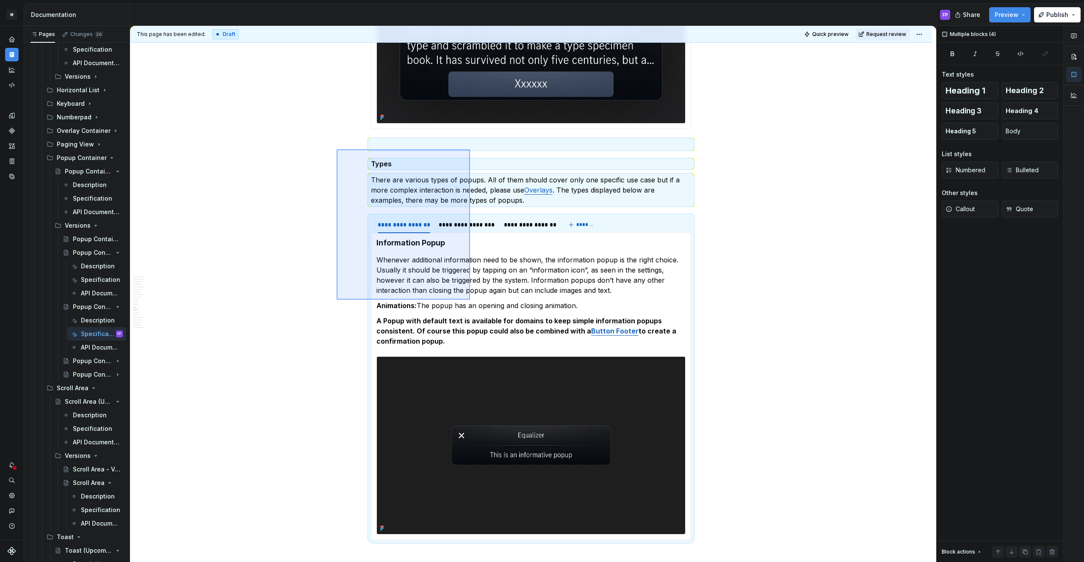
drag, startPoint x: 365, startPoint y: 158, endPoint x: 470, endPoint y: 300, distance: 177.1
click at [470, 300] on div "**********" at bounding box center [533, 294] width 806 height 537
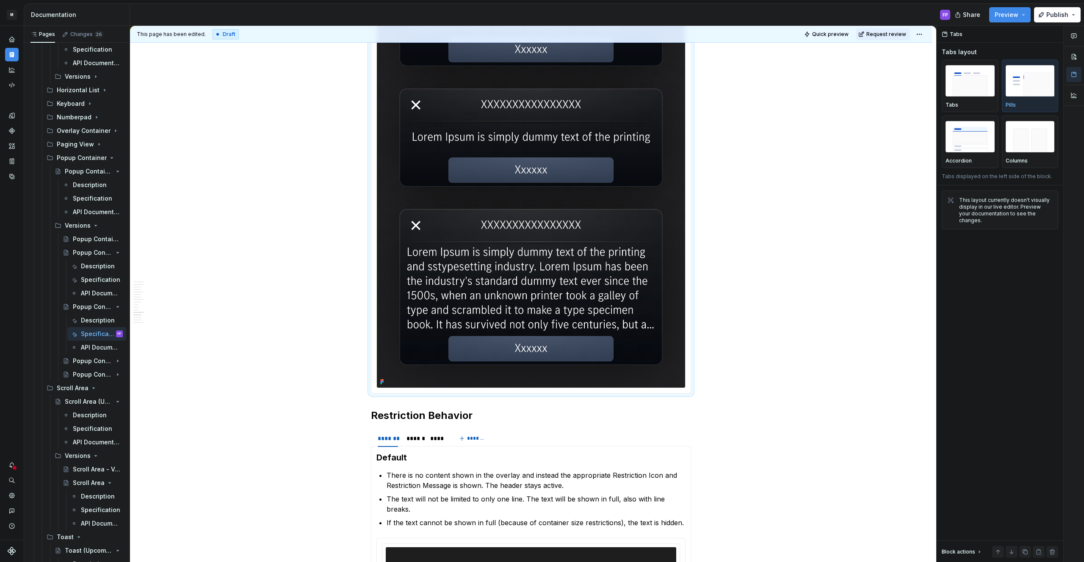
scroll to position [2188, 0]
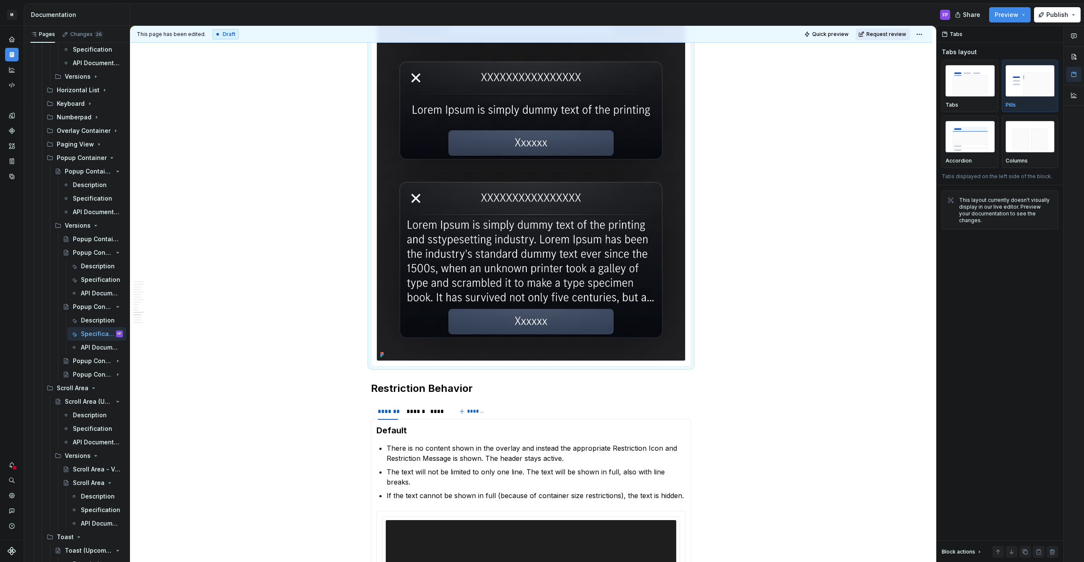
click at [886, 36] on span "Request review" at bounding box center [886, 34] width 40 height 7
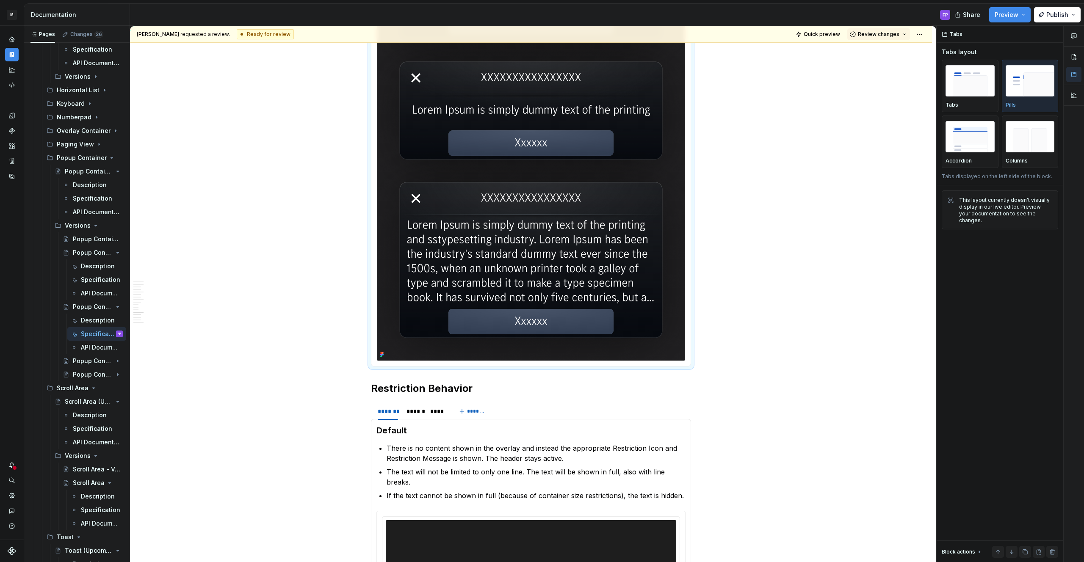
click at [886, 36] on span "Review changes" at bounding box center [878, 34] width 41 height 7
click at [880, 53] on div "Approve" at bounding box center [906, 51] width 74 height 8
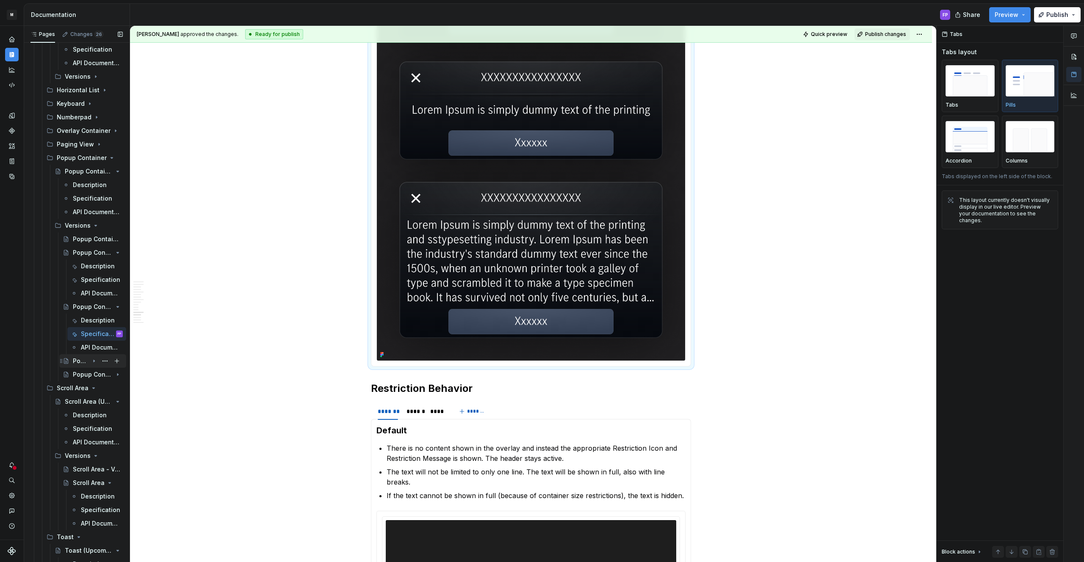
click at [76, 363] on div "Popup Container - V02 (Upcoming)" at bounding box center [81, 361] width 16 height 8
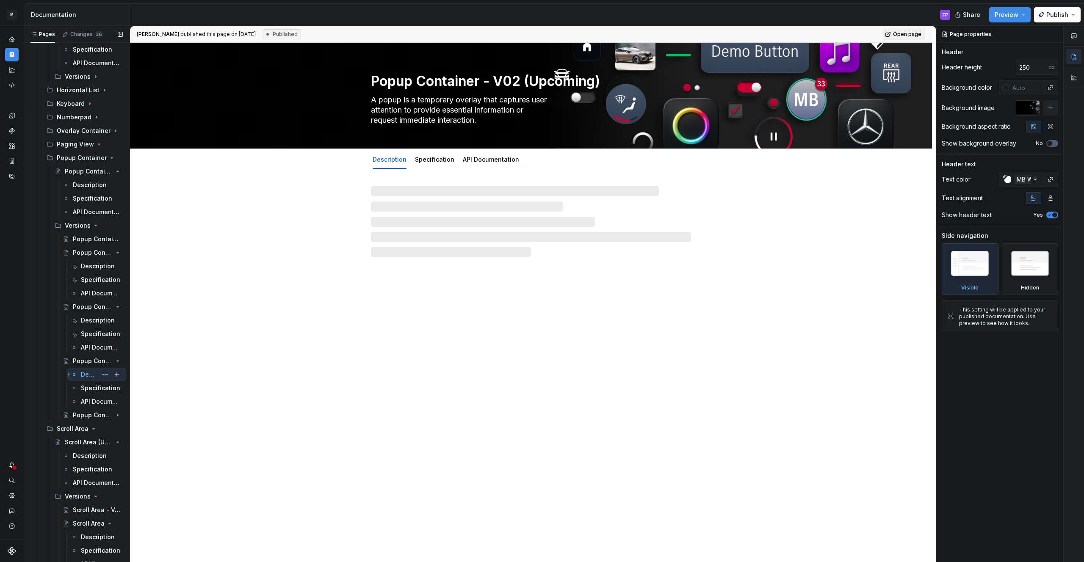
click at [83, 373] on div "Description" at bounding box center [89, 375] width 17 height 8
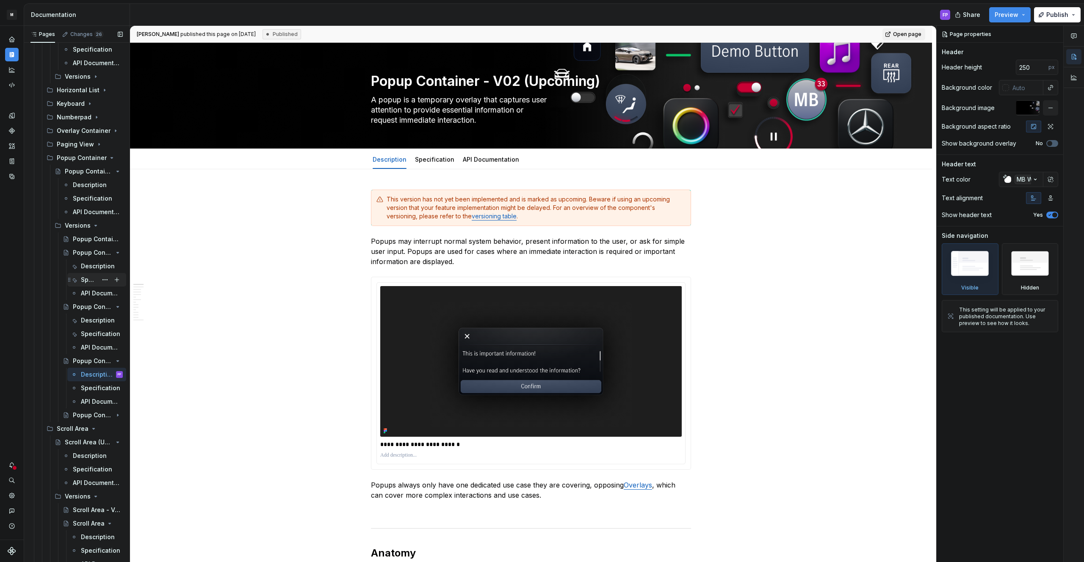
click at [78, 281] on div "Specification" at bounding box center [97, 280] width 52 height 12
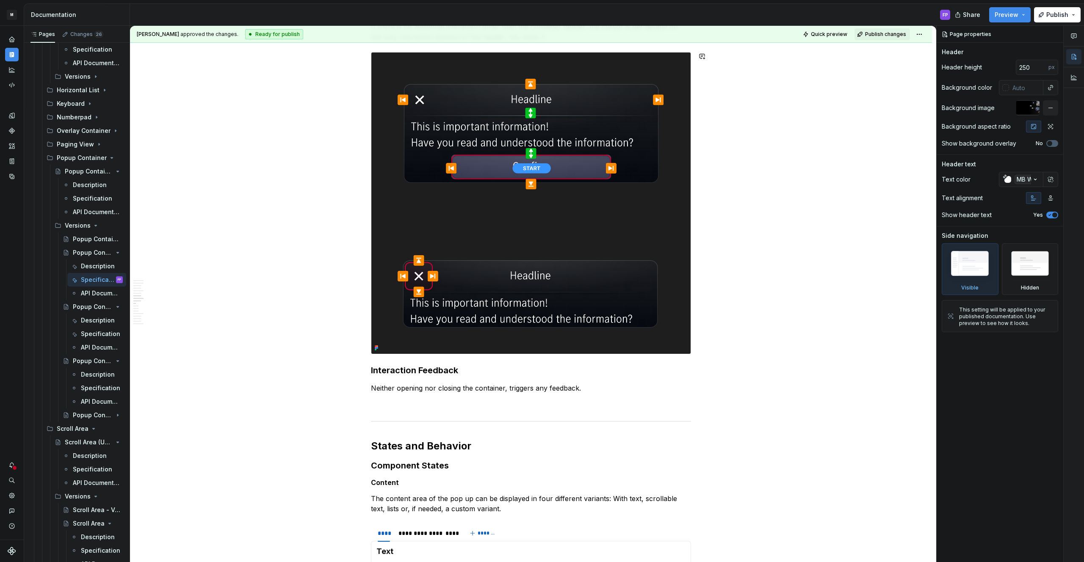
scroll to position [1678, 0]
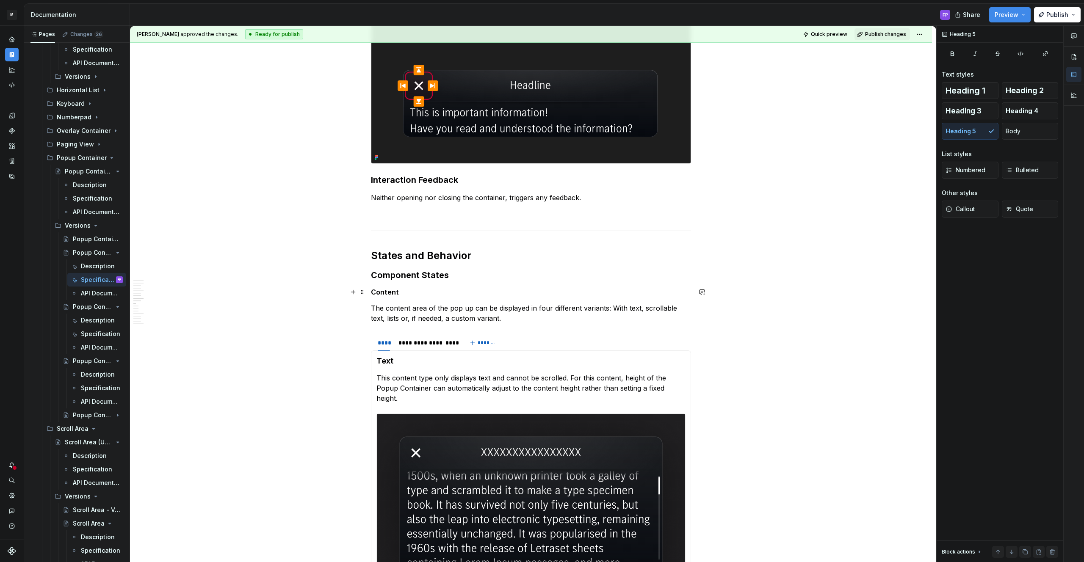
click at [415, 294] on h5 "Content" at bounding box center [531, 292] width 320 height 8
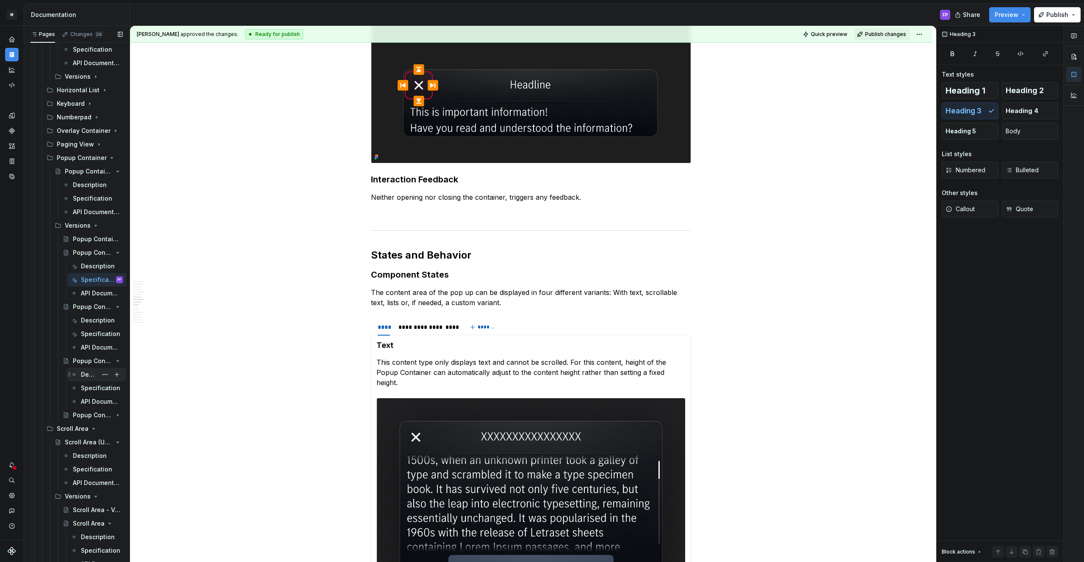
scroll to position [2187, 0]
click at [88, 335] on div "Specification" at bounding box center [89, 333] width 17 height 8
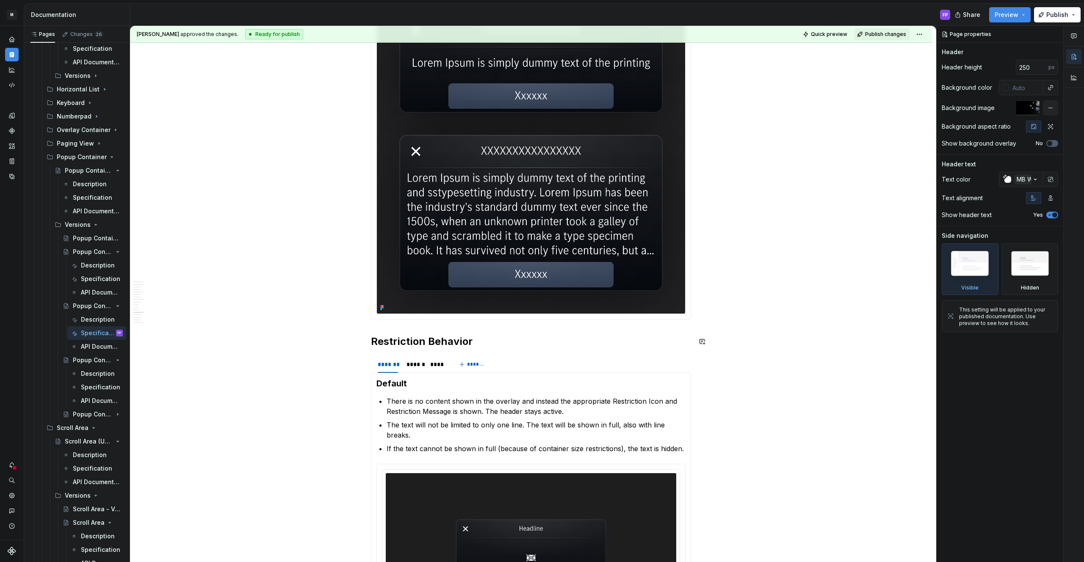
scroll to position [2247, 0]
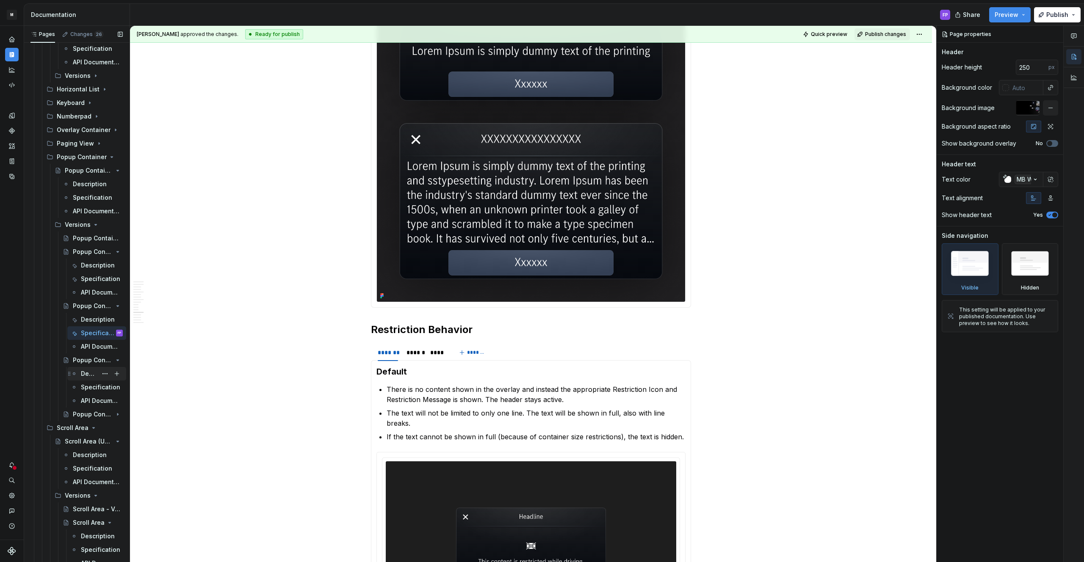
click at [85, 372] on div "Description" at bounding box center [89, 374] width 17 height 8
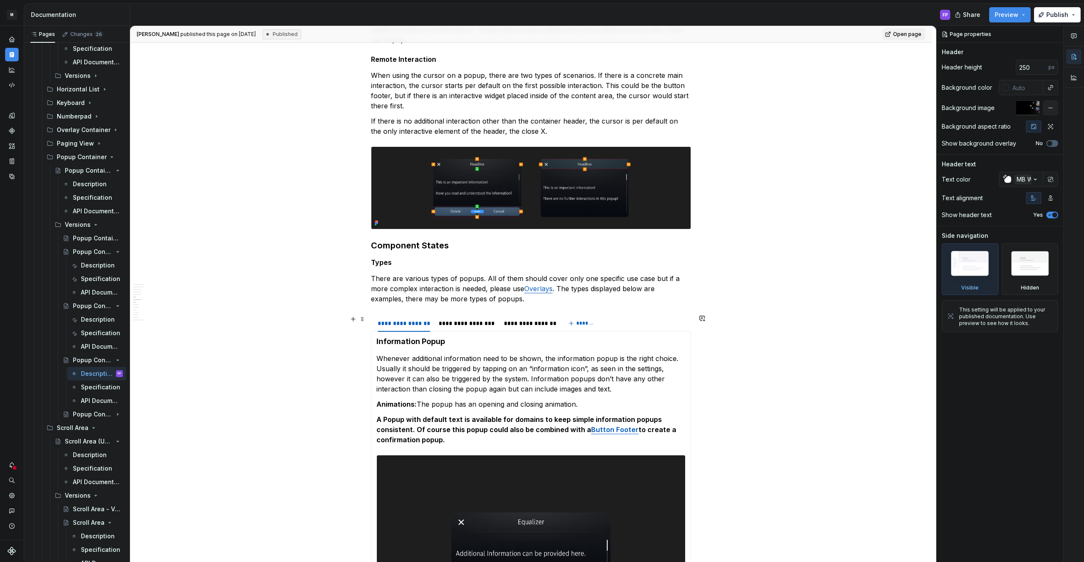
scroll to position [1588, 0]
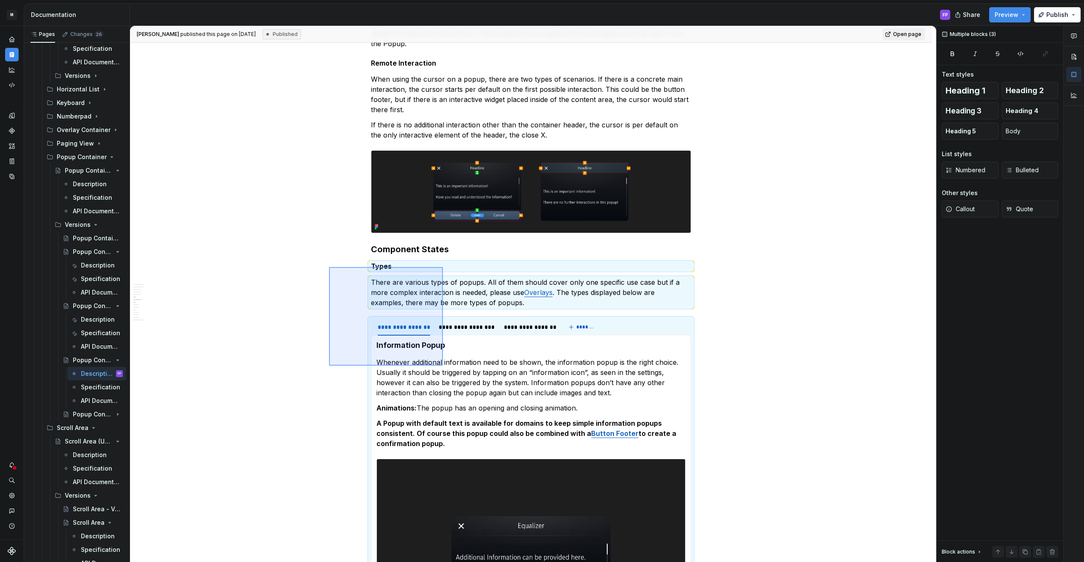
drag, startPoint x: 329, startPoint y: 267, endPoint x: 449, endPoint y: 376, distance: 161.9
click at [449, 376] on div "**********" at bounding box center [533, 294] width 806 height 537
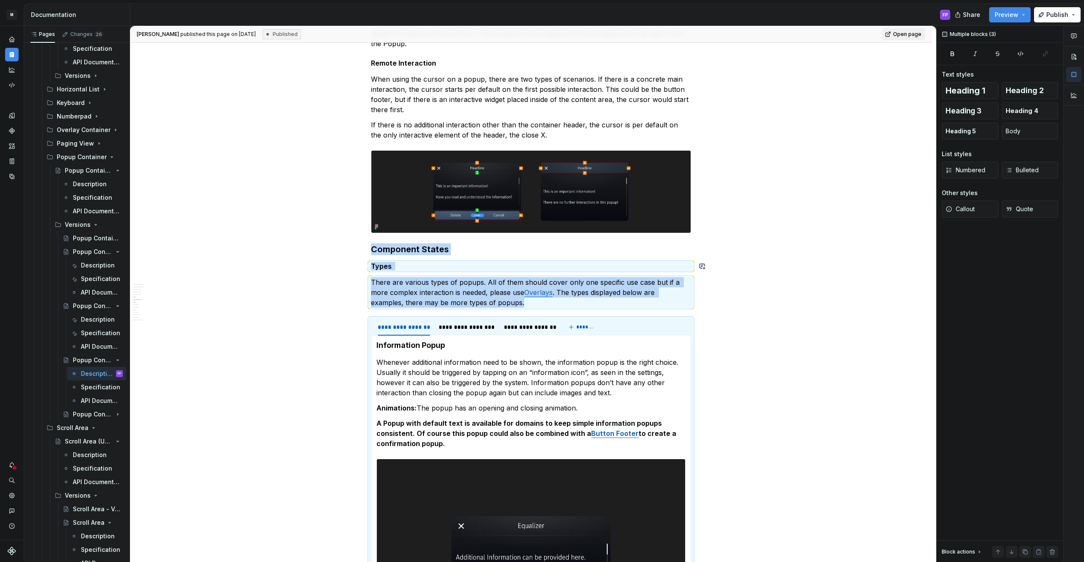
scroll to position [1668, 0]
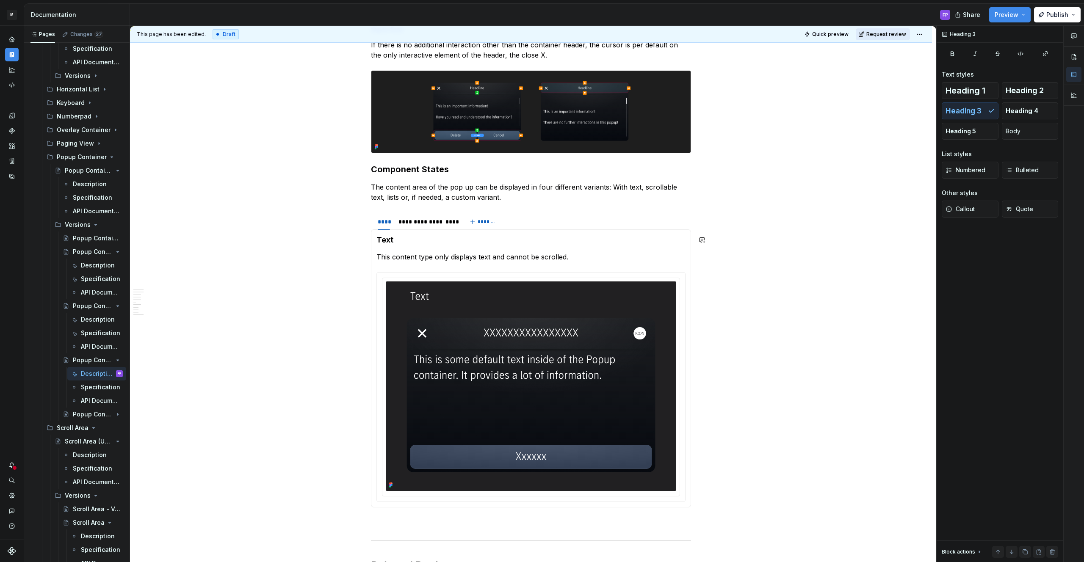
click at [888, 33] on span "Request review" at bounding box center [886, 34] width 40 height 7
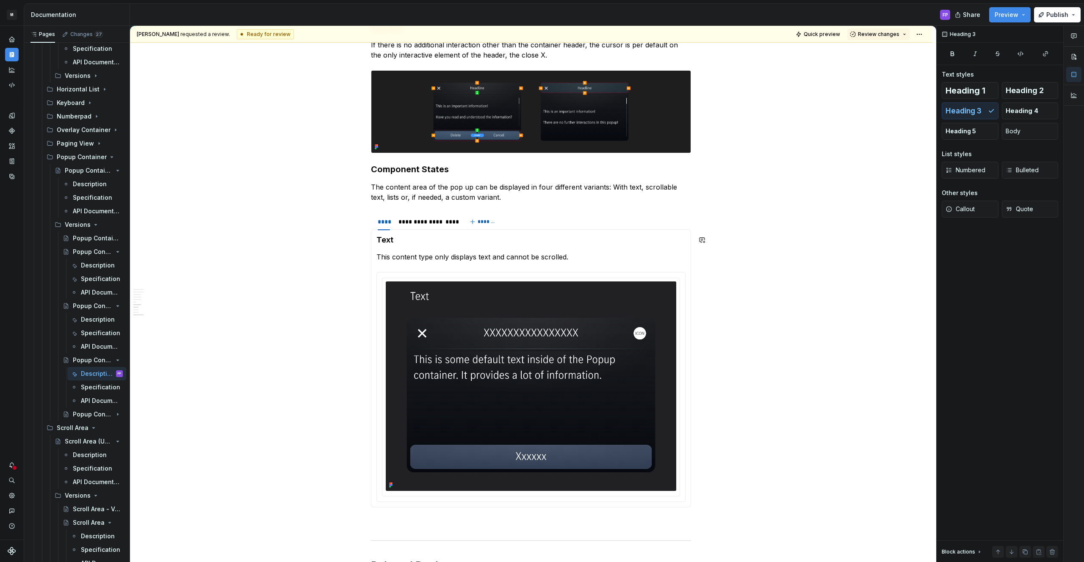
click at [888, 33] on span "Review changes" at bounding box center [878, 34] width 41 height 7
drag, startPoint x: 882, startPoint y: 51, endPoint x: 298, endPoint y: 304, distance: 636.5
click at [880, 53] on div "Approve" at bounding box center [906, 51] width 74 height 8
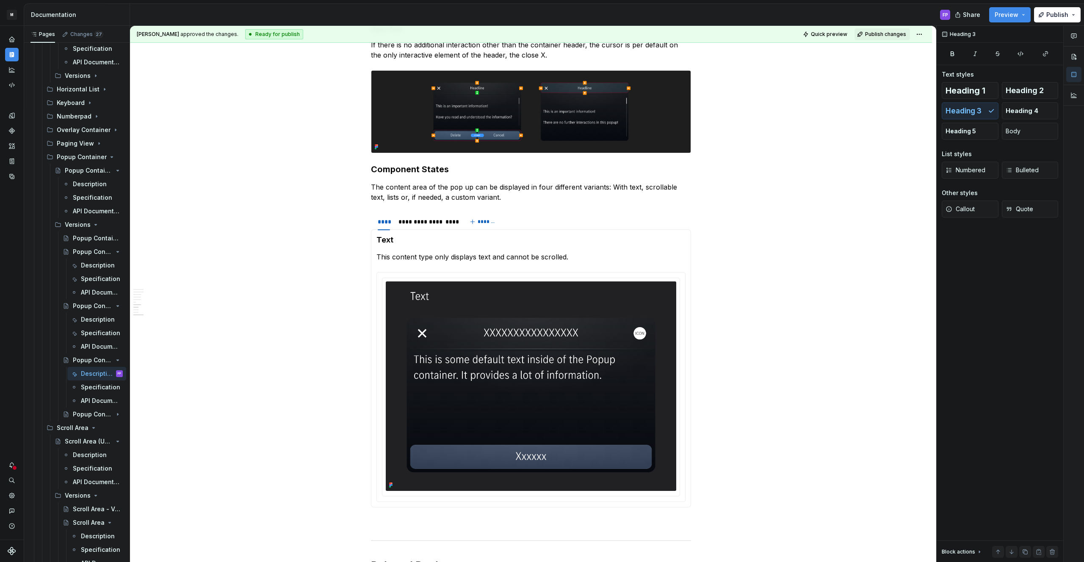
drag, startPoint x: 86, startPoint y: 387, endPoint x: 238, endPoint y: 369, distance: 153.9
click at [86, 387] on div "Specification" at bounding box center [100, 387] width 39 height 8
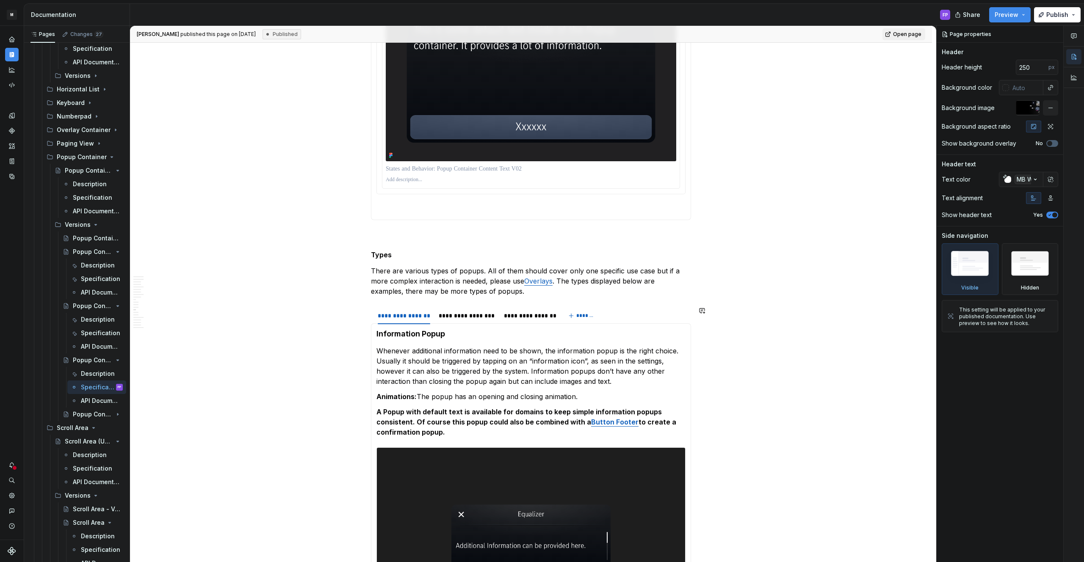
scroll to position [1859, 0]
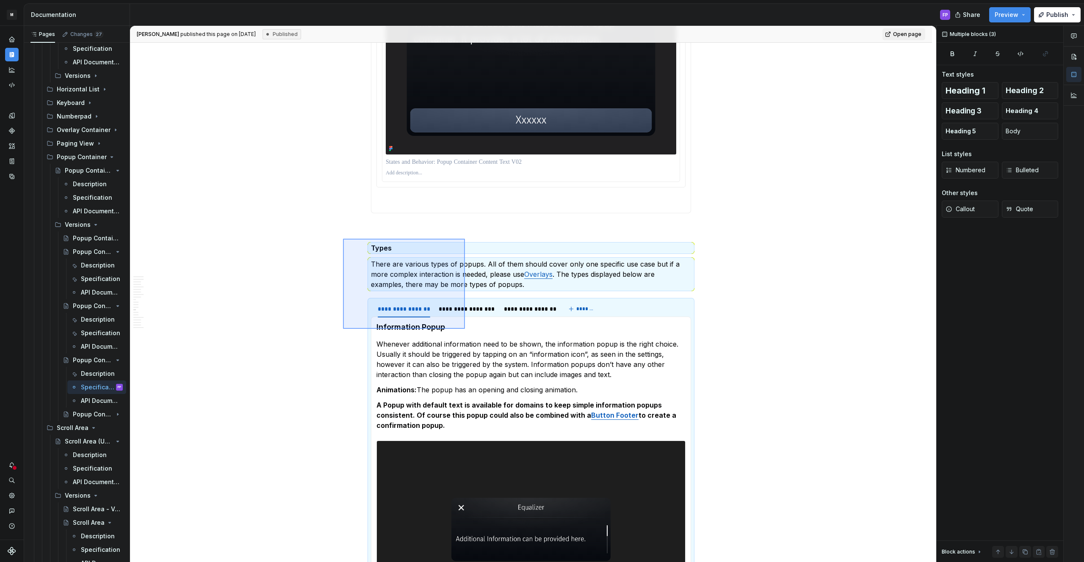
drag, startPoint x: 368, startPoint y: 243, endPoint x: 465, endPoint y: 329, distance: 129.9
click at [465, 329] on div "**********" at bounding box center [533, 294] width 806 height 537
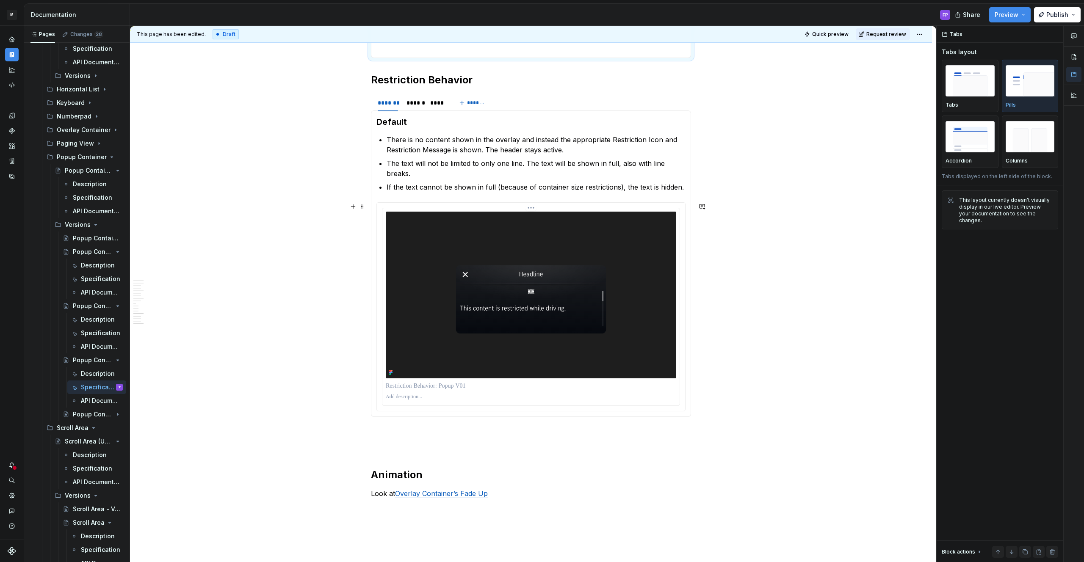
scroll to position [2036, 0]
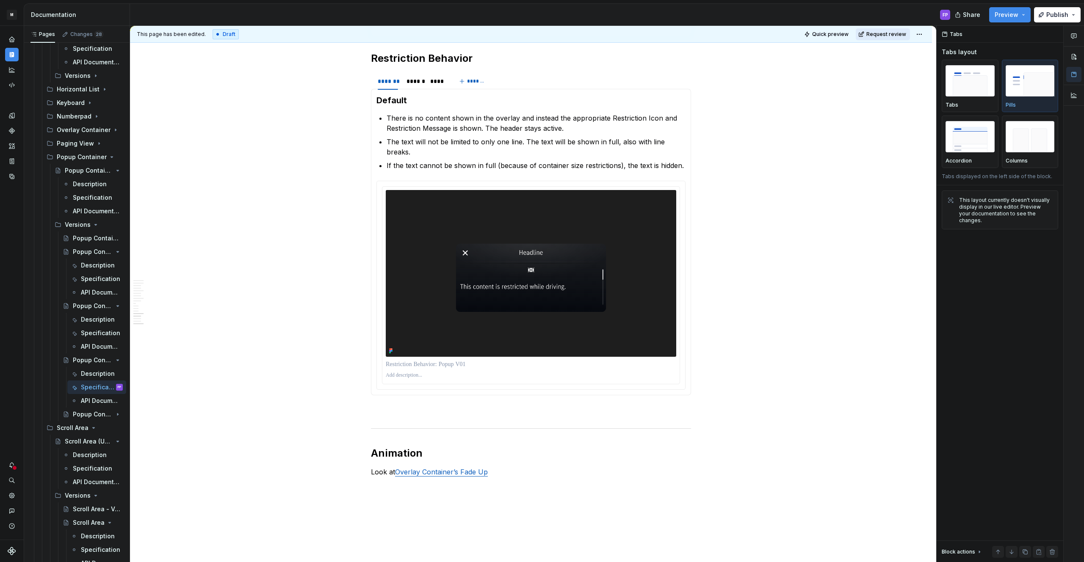
click at [885, 28] on button "Request review" at bounding box center [883, 34] width 54 height 12
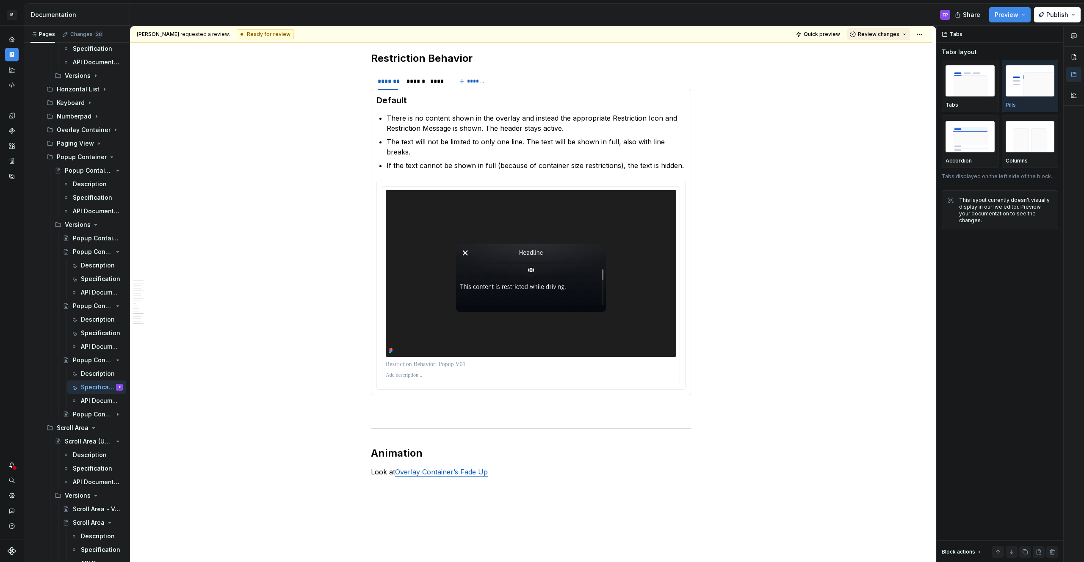
click at [883, 35] on span "Review changes" at bounding box center [878, 34] width 41 height 7
drag, startPoint x: 876, startPoint y: 48, endPoint x: 722, endPoint y: 145, distance: 181.9
click at [876, 48] on div "Approve" at bounding box center [906, 51] width 74 height 8
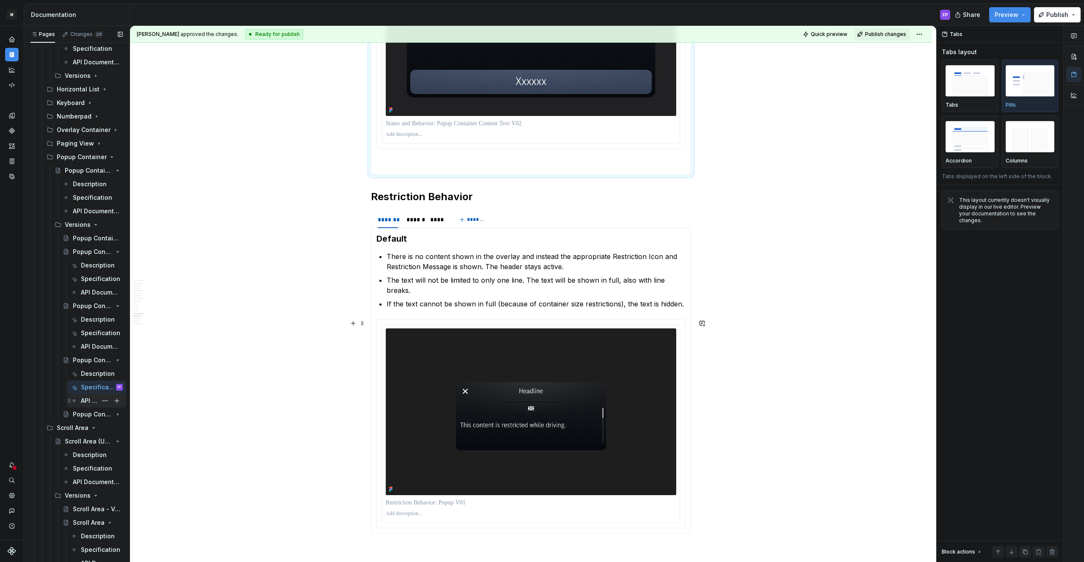
scroll to position [1895, 0]
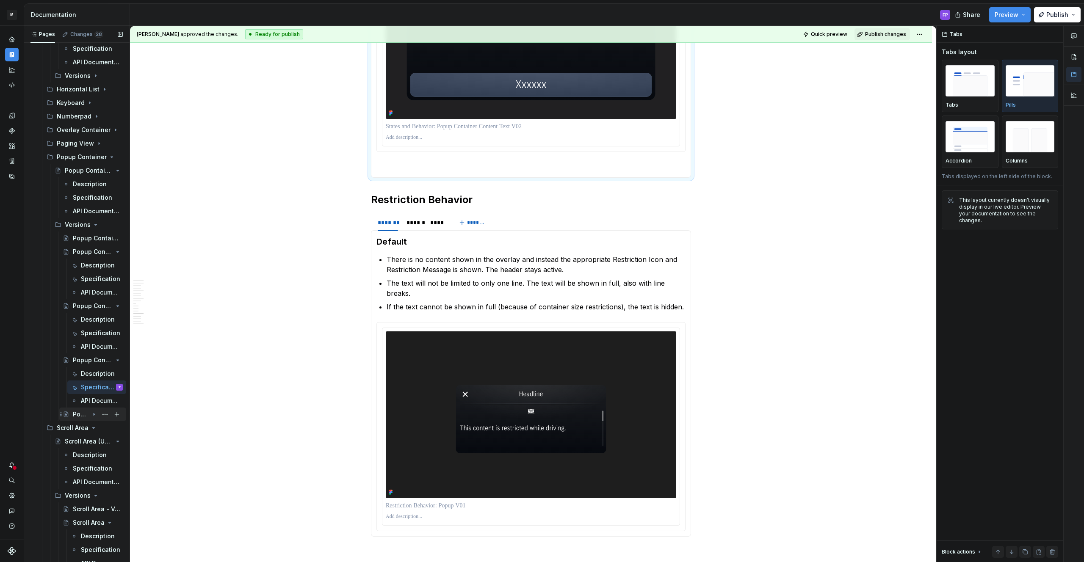
click at [86, 416] on div "Popup Container - V01" at bounding box center [81, 414] width 16 height 8
click at [88, 436] on div "Description" at bounding box center [89, 434] width 17 height 8
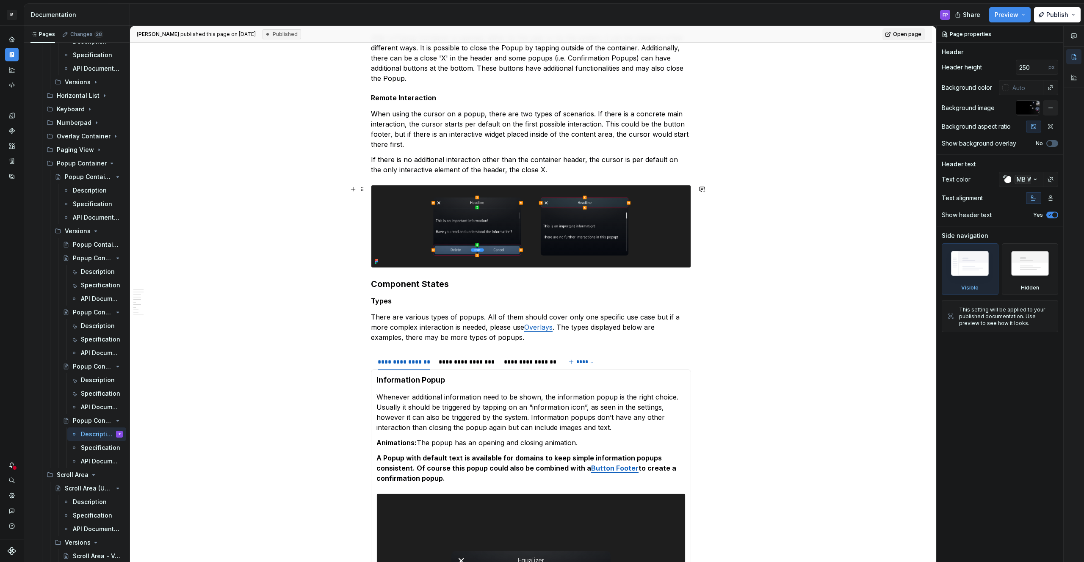
scroll to position [1285, 0]
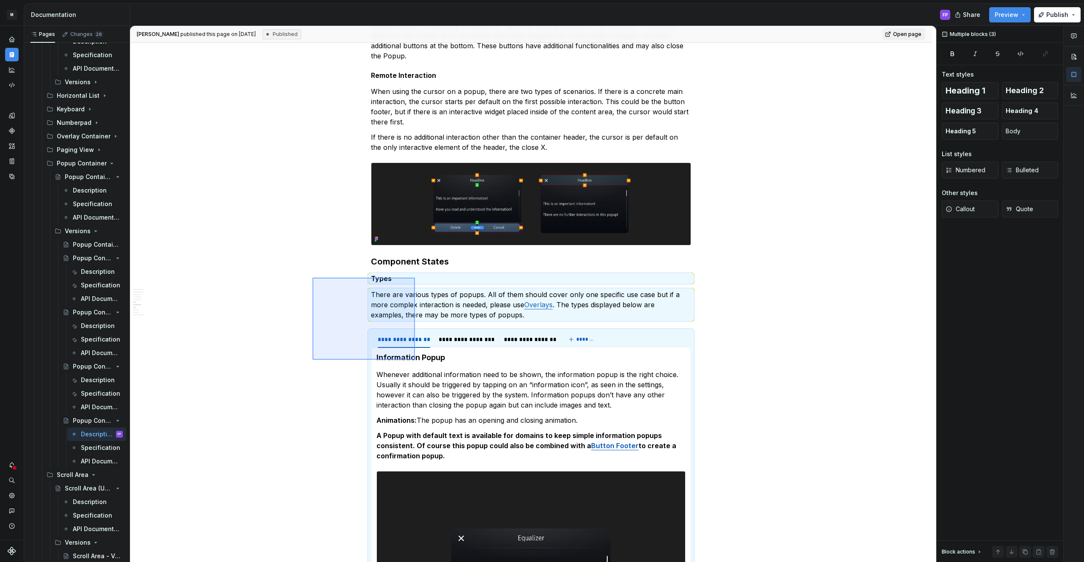
drag, startPoint x: 349, startPoint y: 291, endPoint x: 415, endPoint y: 360, distance: 95.8
click at [415, 360] on div "**********" at bounding box center [533, 294] width 806 height 537
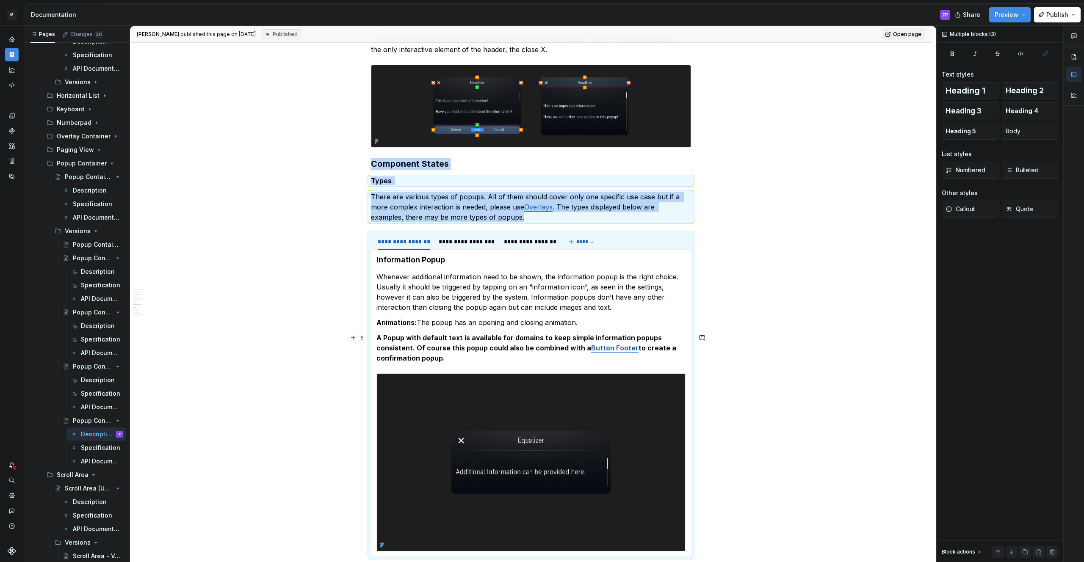
scroll to position [1386, 0]
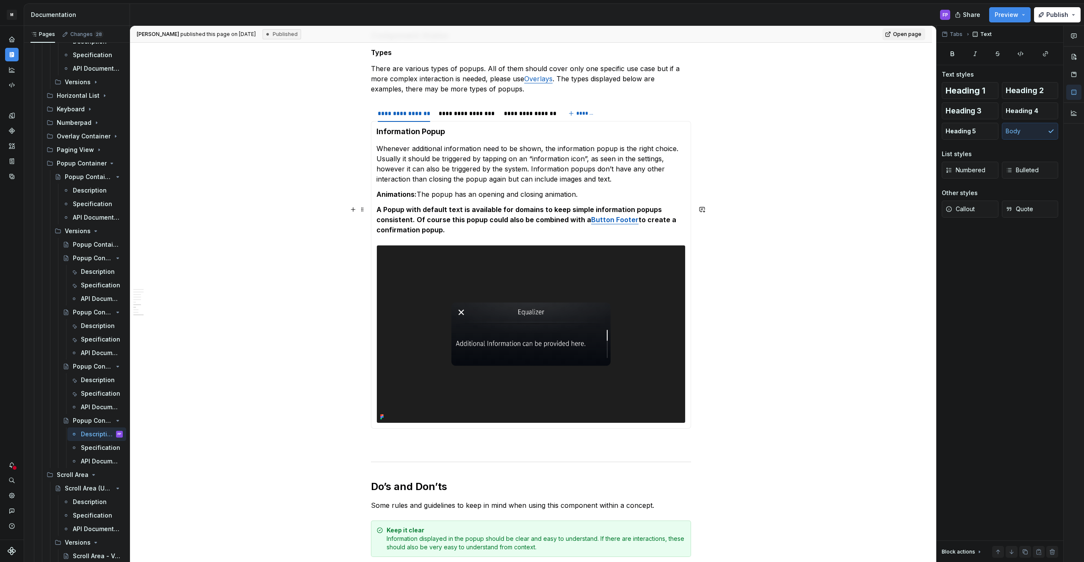
scroll to position [1502, 0]
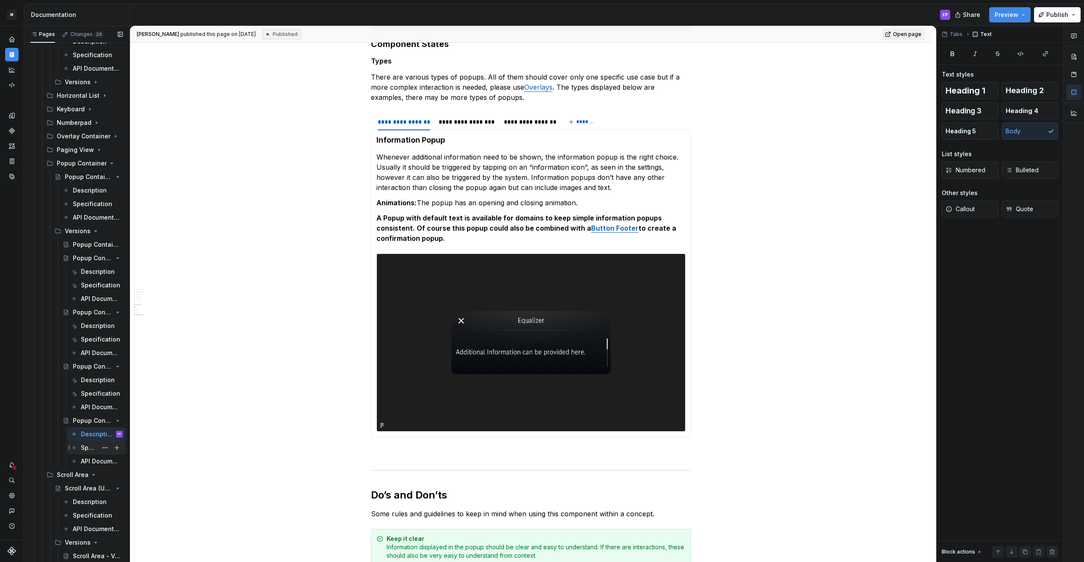
click at [81, 448] on div "Specification" at bounding box center [89, 448] width 17 height 8
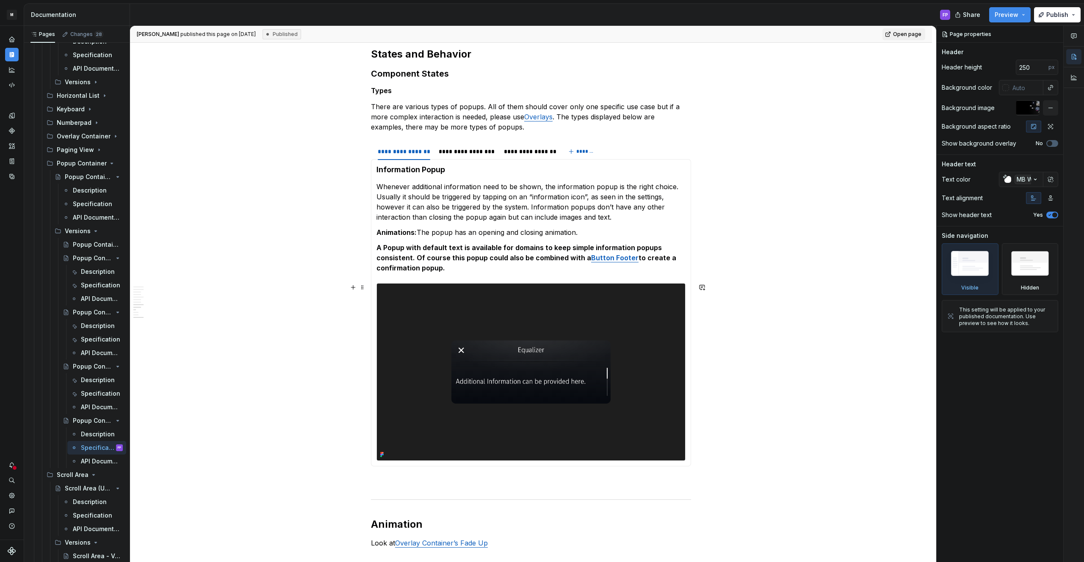
scroll to position [1339, 0]
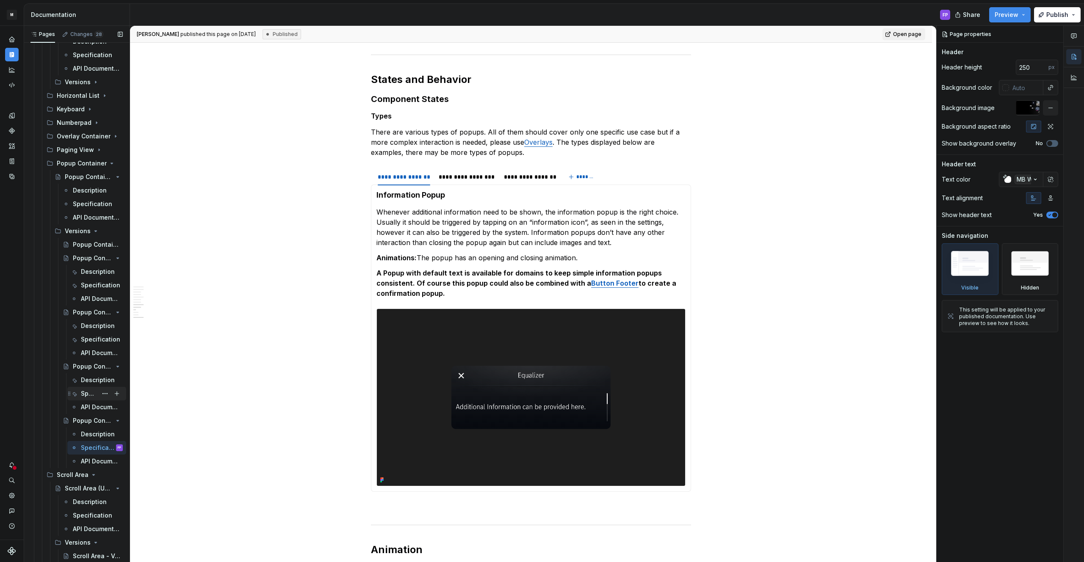
click at [96, 396] on div "Specification" at bounding box center [89, 394] width 17 height 8
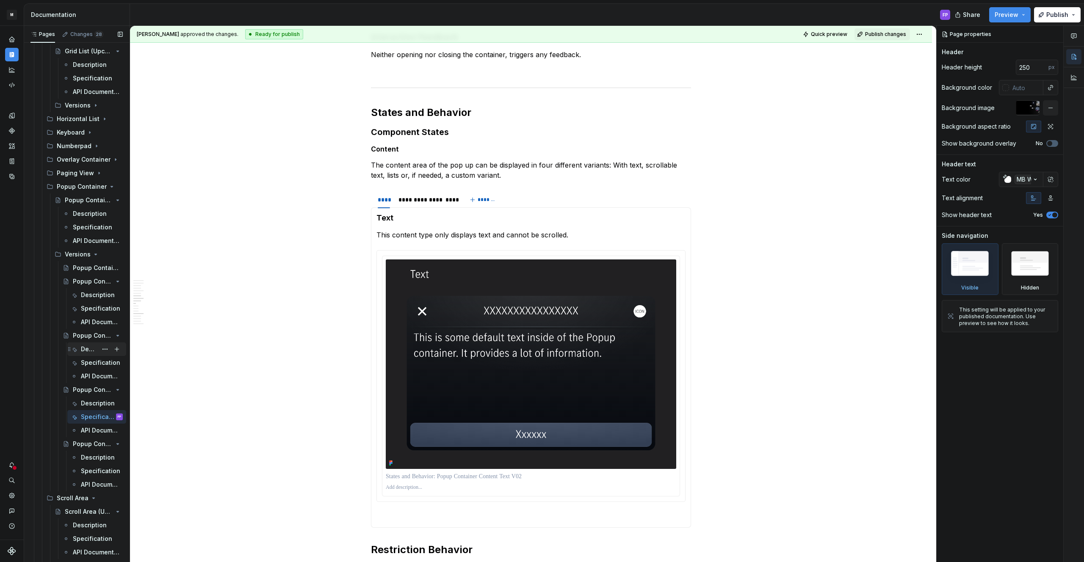
scroll to position [2133, 0]
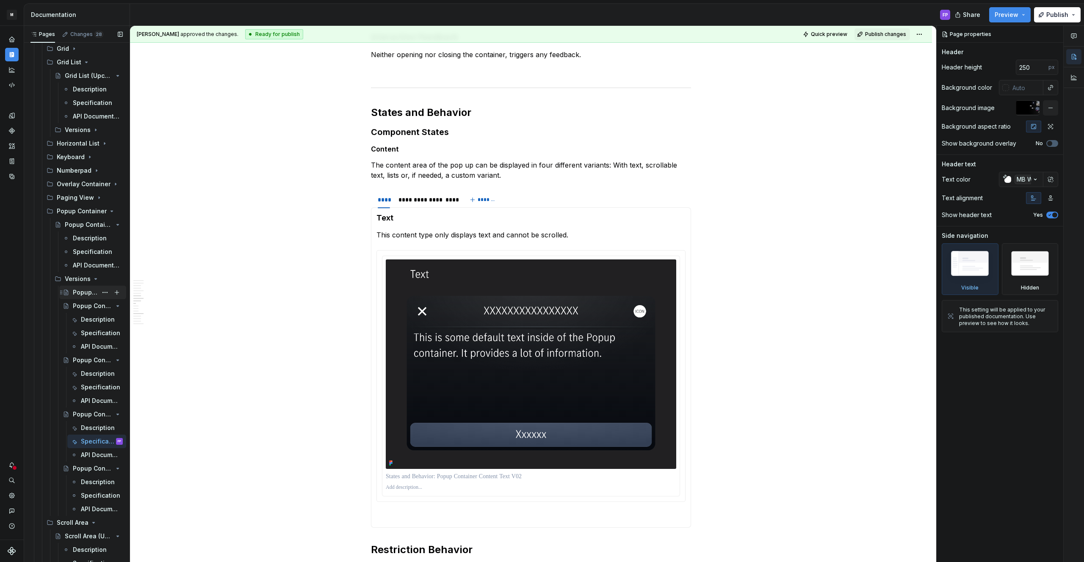
click at [80, 294] on div "Popup Container - Versions" at bounding box center [85, 292] width 25 height 8
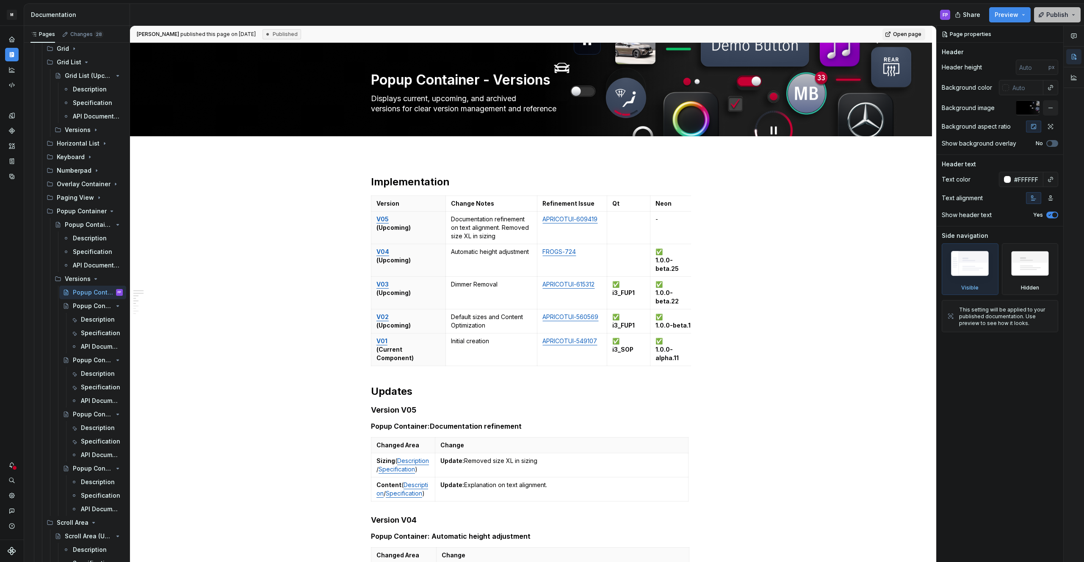
click at [1061, 14] on span "Publish" at bounding box center [1057, 15] width 22 height 8
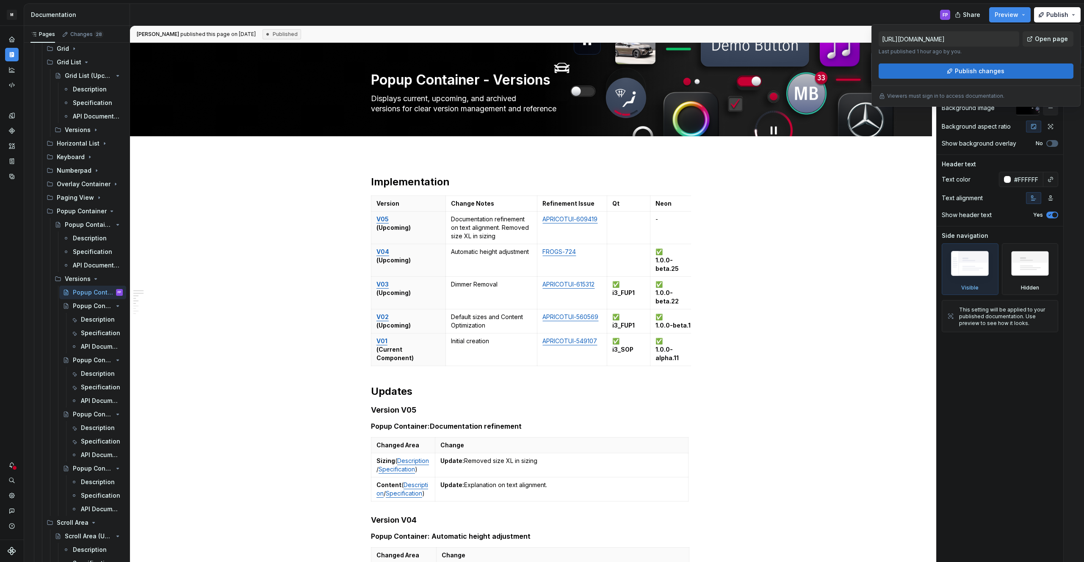
click at [949, 76] on button "Publish changes" at bounding box center [976, 71] width 195 height 15
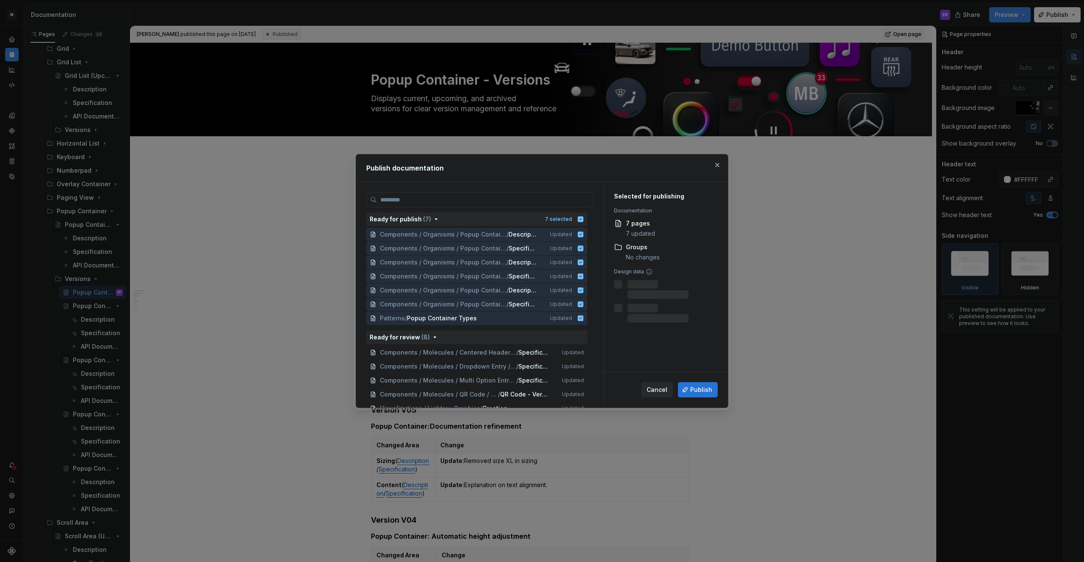
click at [704, 391] on span "Publish" at bounding box center [701, 390] width 22 height 8
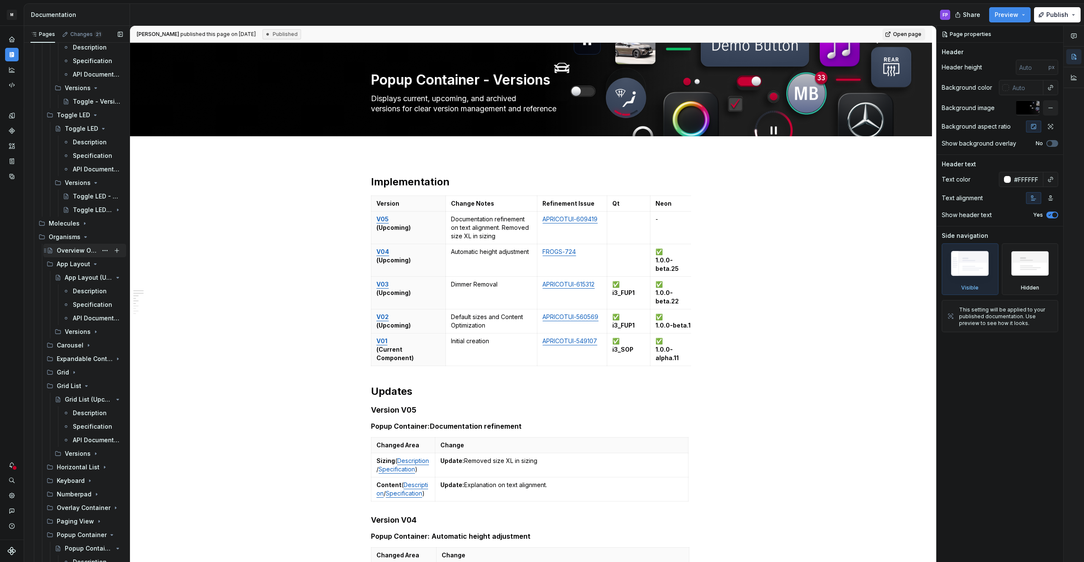
scroll to position [1796, 0]
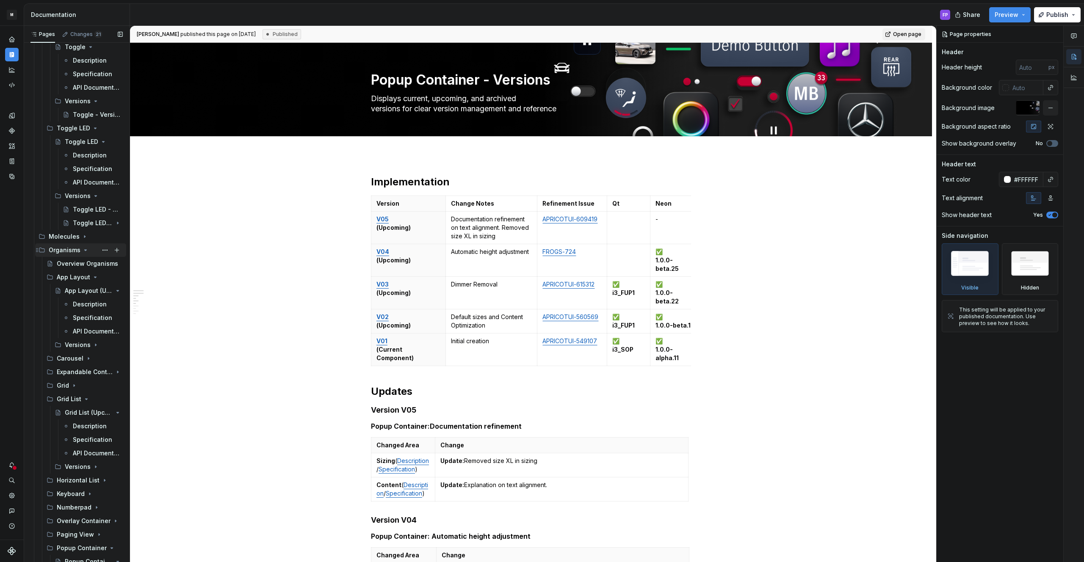
click at [83, 249] on icon "Page tree" at bounding box center [85, 250] width 7 height 7
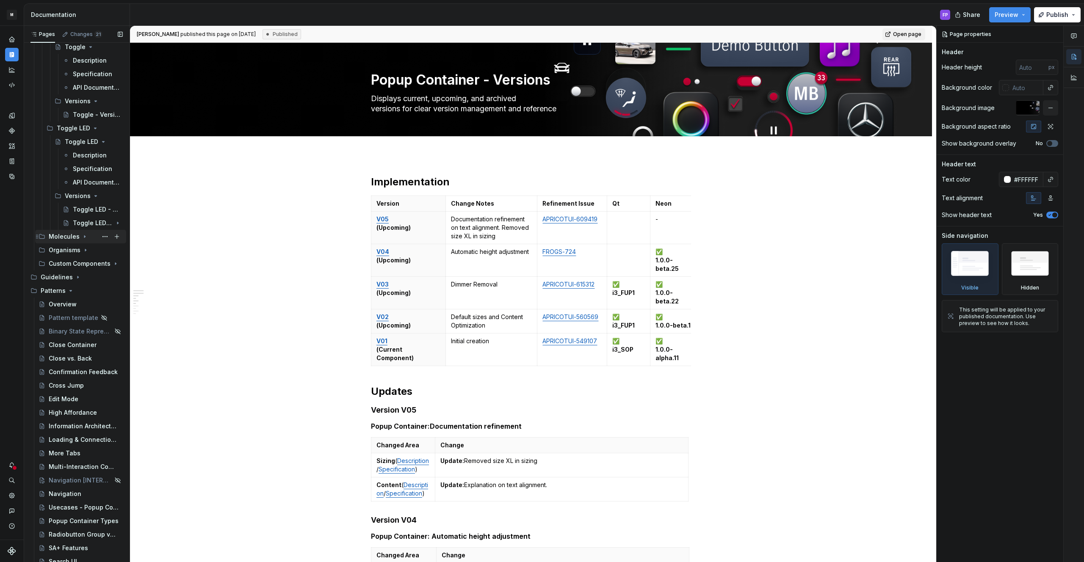
click at [81, 236] on icon "Page tree" at bounding box center [84, 236] width 7 height 7
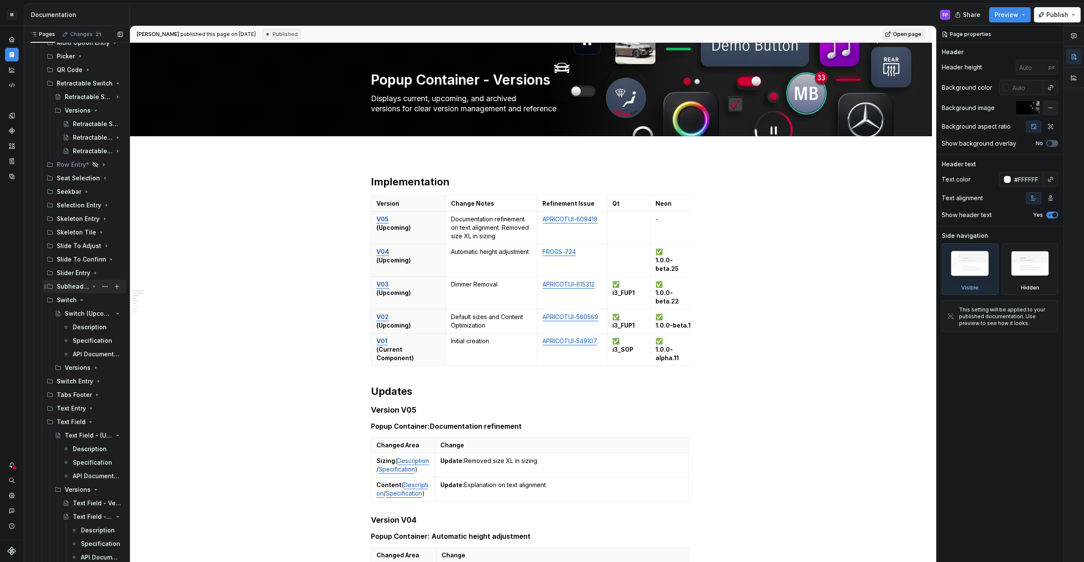
scroll to position [2709, 0]
click at [91, 314] on icon "Page tree" at bounding box center [94, 313] width 7 height 7
click at [78, 299] on icon "Page tree" at bounding box center [81, 299] width 7 height 7
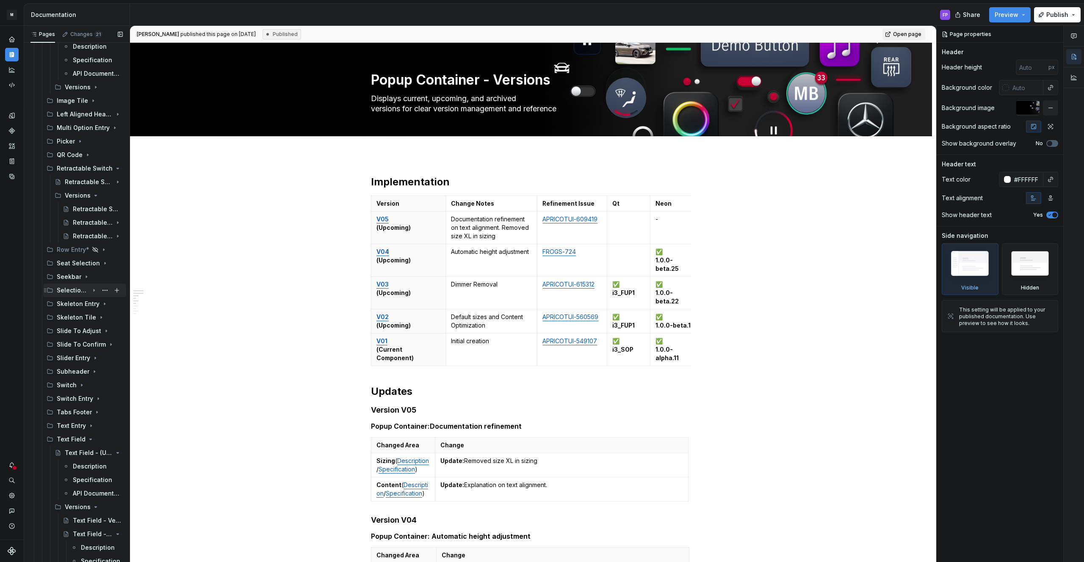
scroll to position [2620, 0]
click at [85, 281] on icon "Page tree" at bounding box center [86, 280] width 7 height 7
click at [78, 293] on div "Seekbar (Upcoming)" at bounding box center [77, 293] width 24 height 8
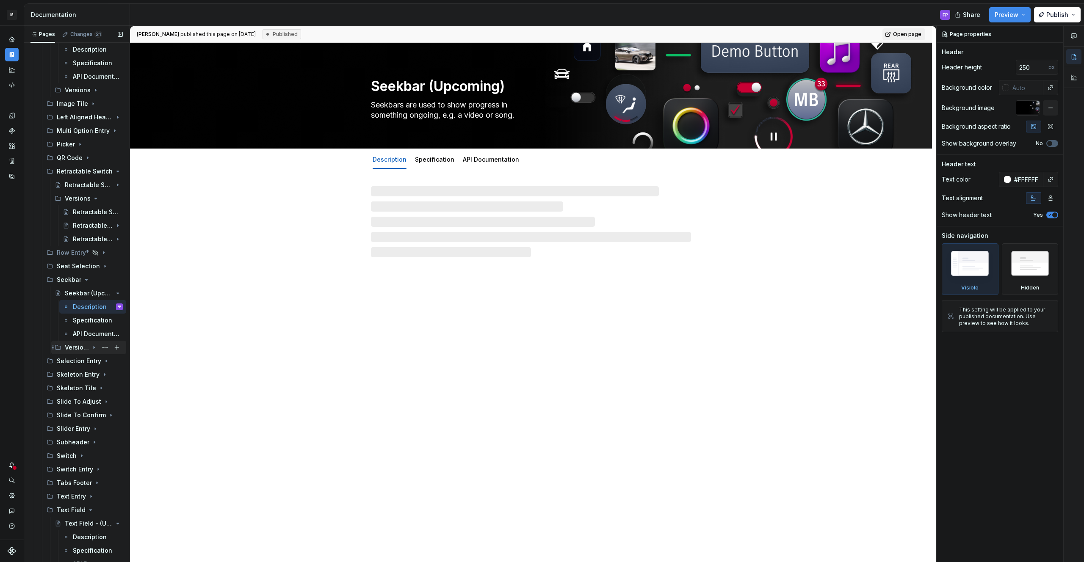
click at [94, 347] on icon "Page tree" at bounding box center [94, 348] width 1 height 2
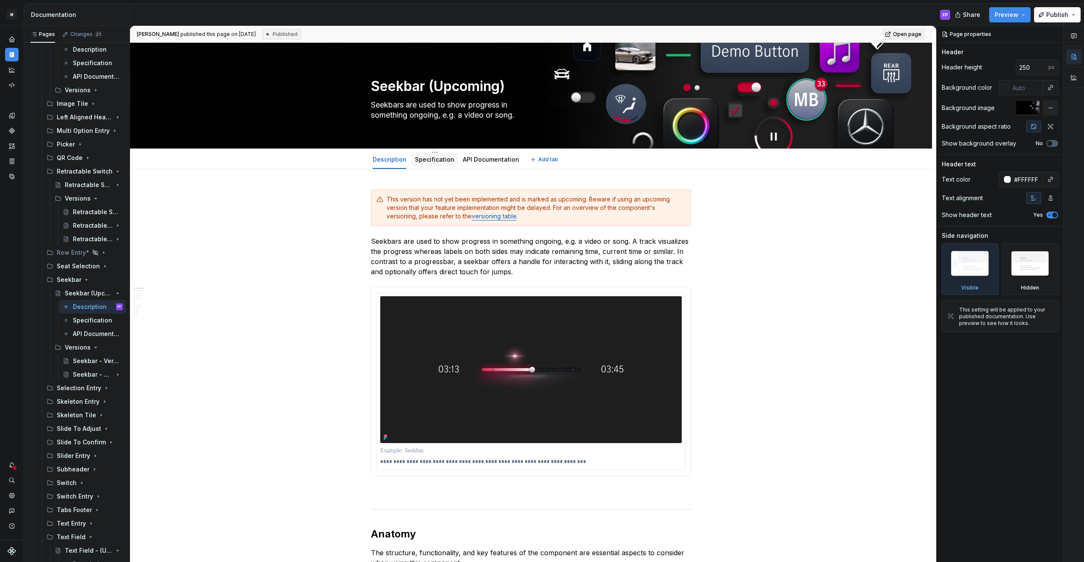
click at [435, 161] on link "Specification" at bounding box center [434, 159] width 39 height 7
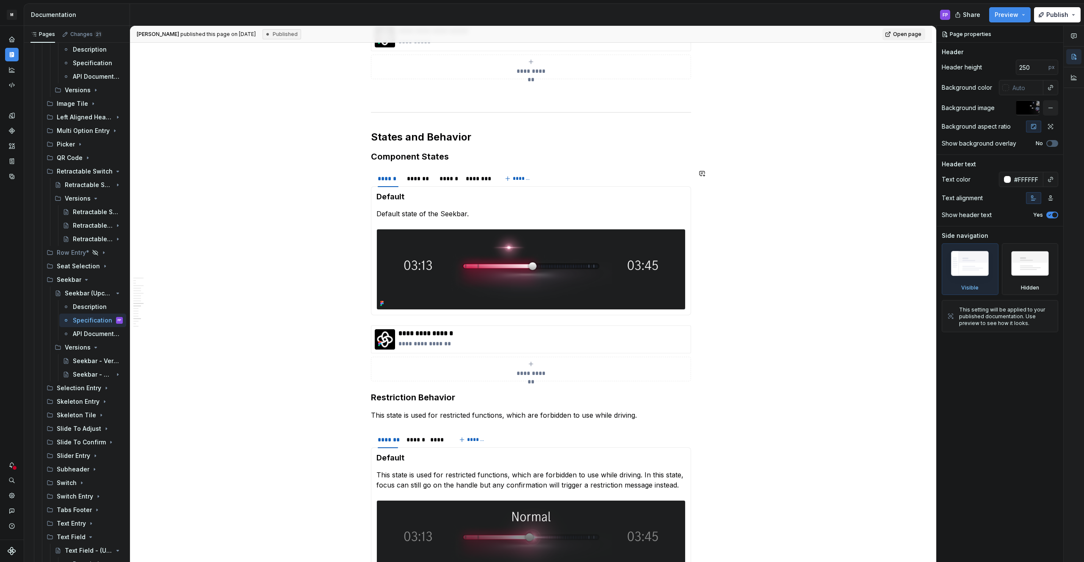
scroll to position [1637, 0]
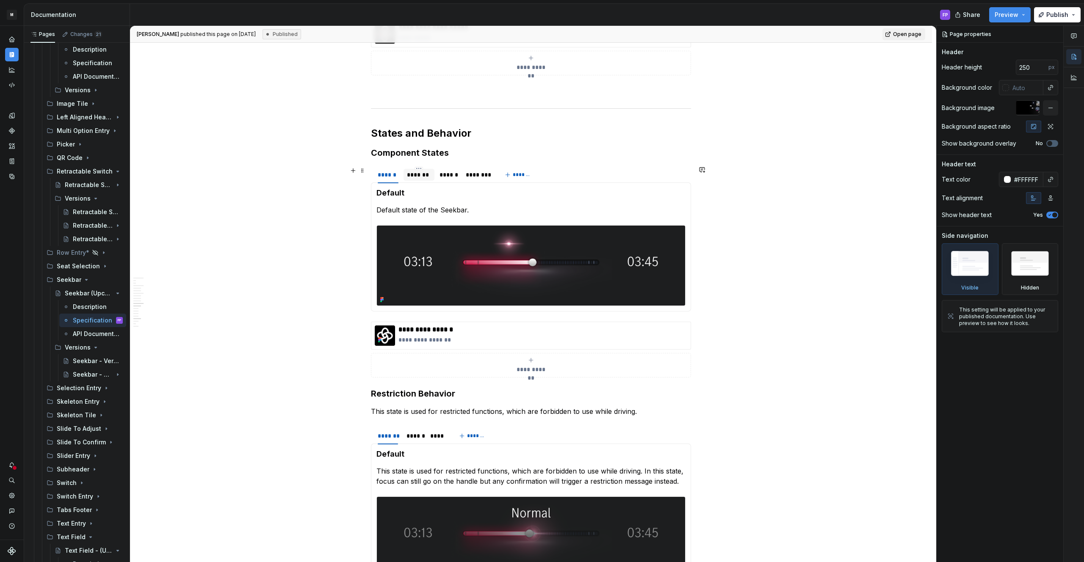
click at [429, 175] on div "*******" at bounding box center [419, 175] width 24 height 8
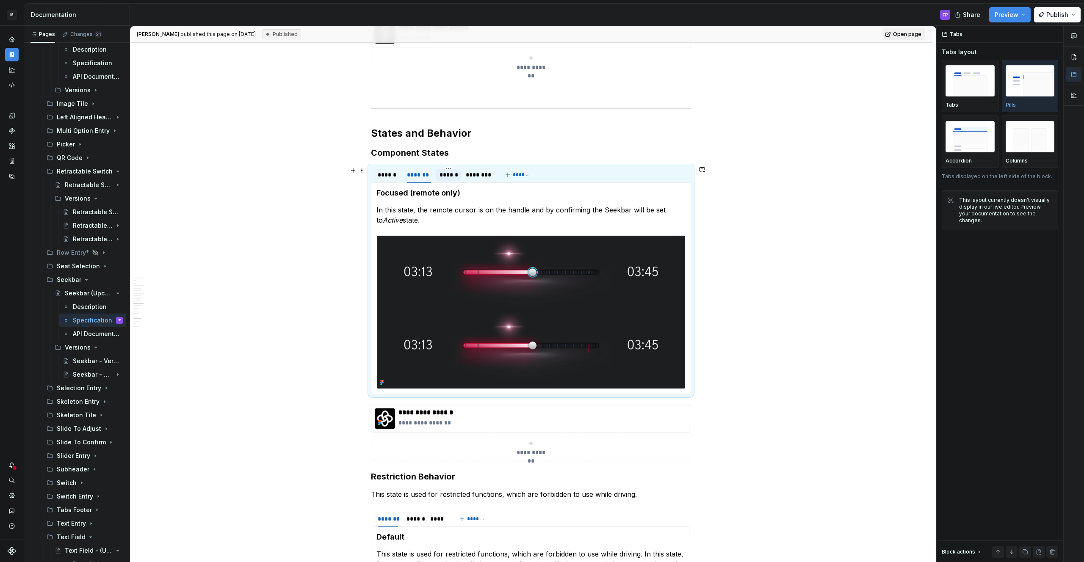
click at [450, 173] on div "******" at bounding box center [449, 175] width 18 height 8
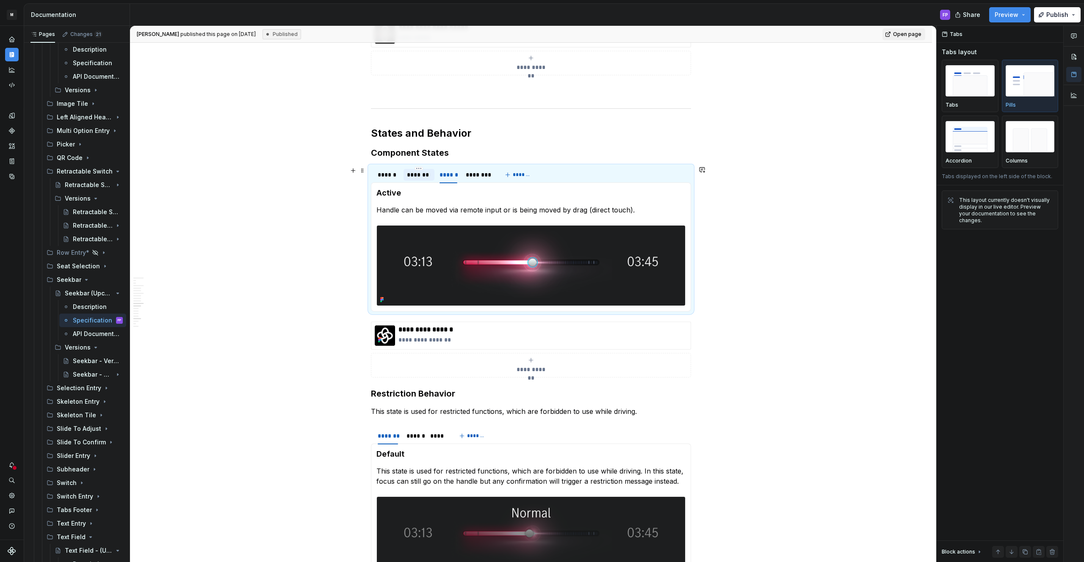
click at [423, 177] on div "*******" at bounding box center [419, 175] width 24 height 8
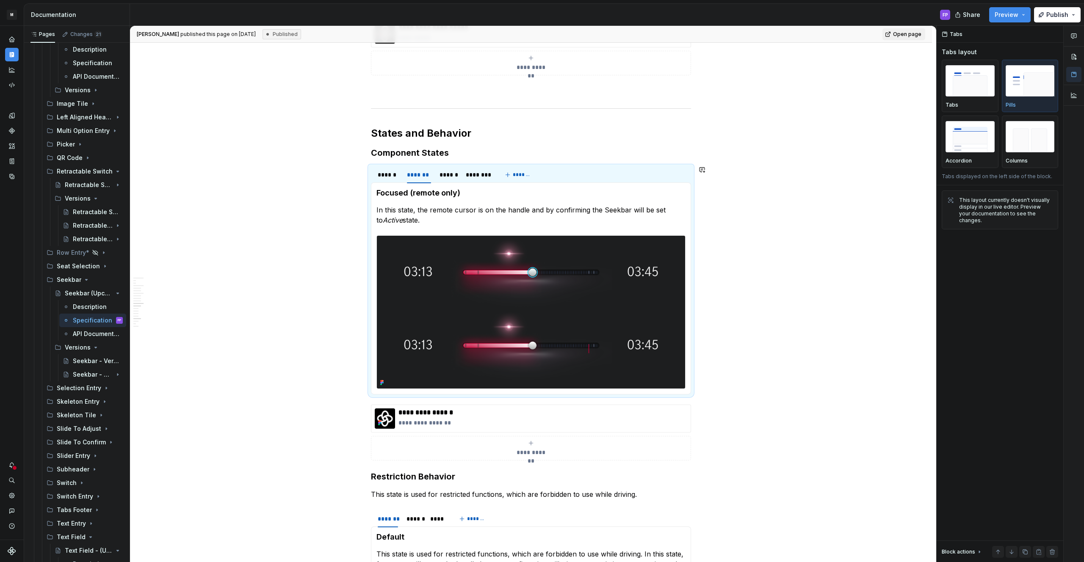
click at [448, 183] on div "**********" at bounding box center [531, 289] width 320 height 212
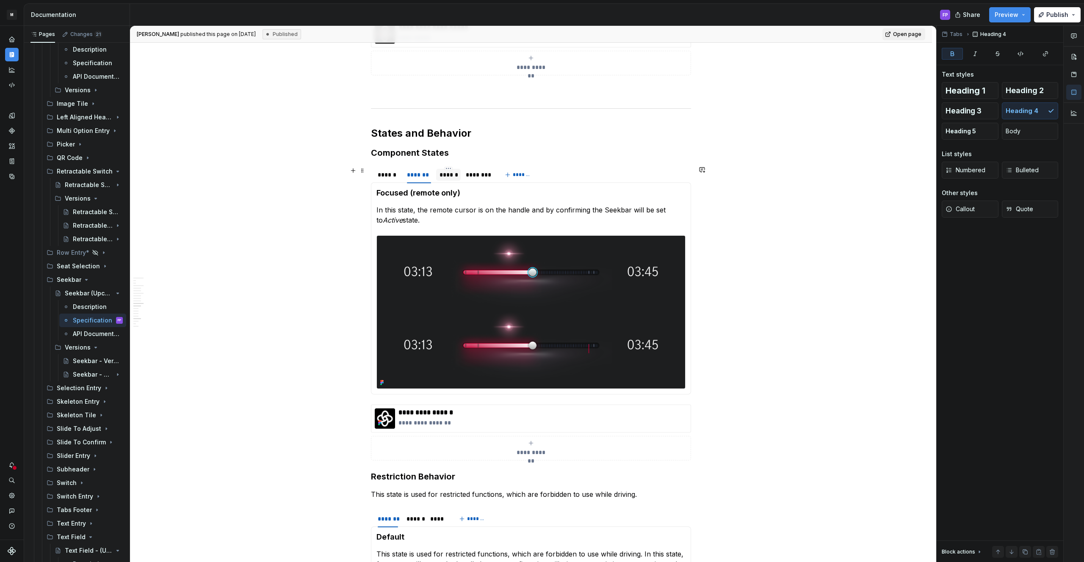
click at [448, 178] on div "******" at bounding box center [449, 175] width 18 height 8
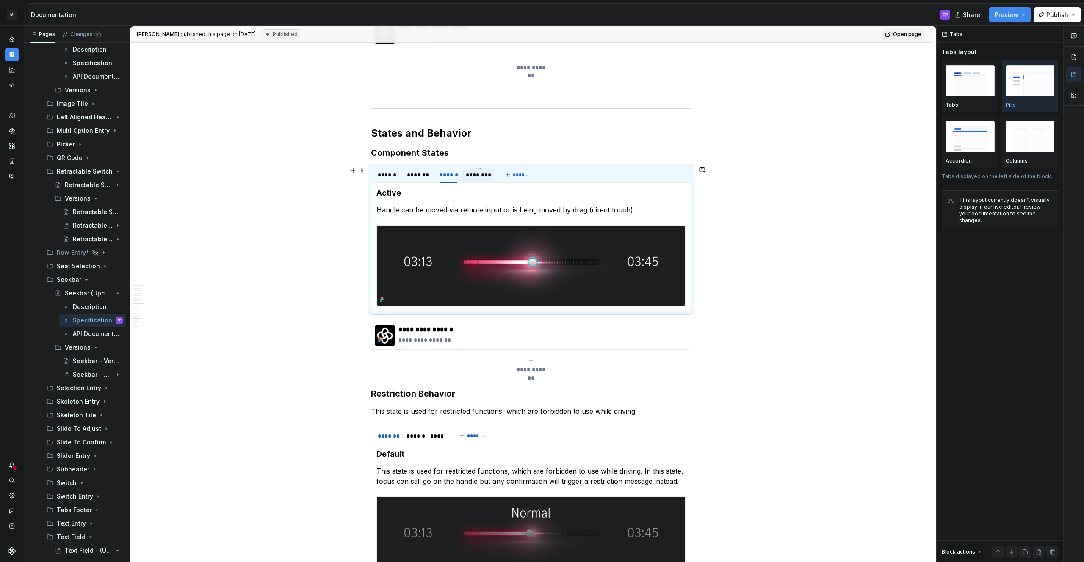
click at [470, 178] on div "********" at bounding box center [478, 175] width 25 height 8
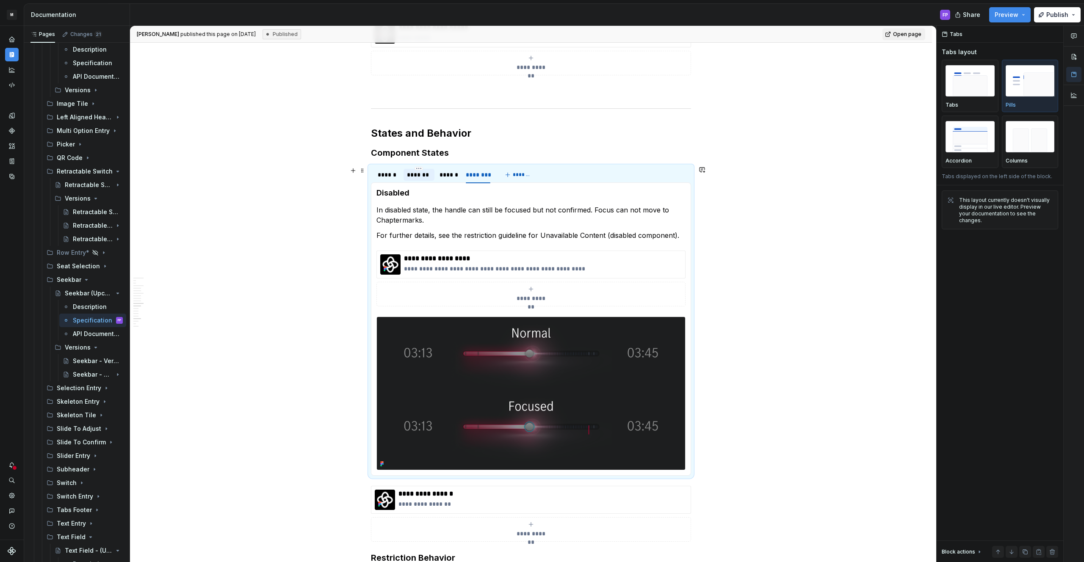
click at [423, 177] on div "*******" at bounding box center [419, 175] width 24 height 8
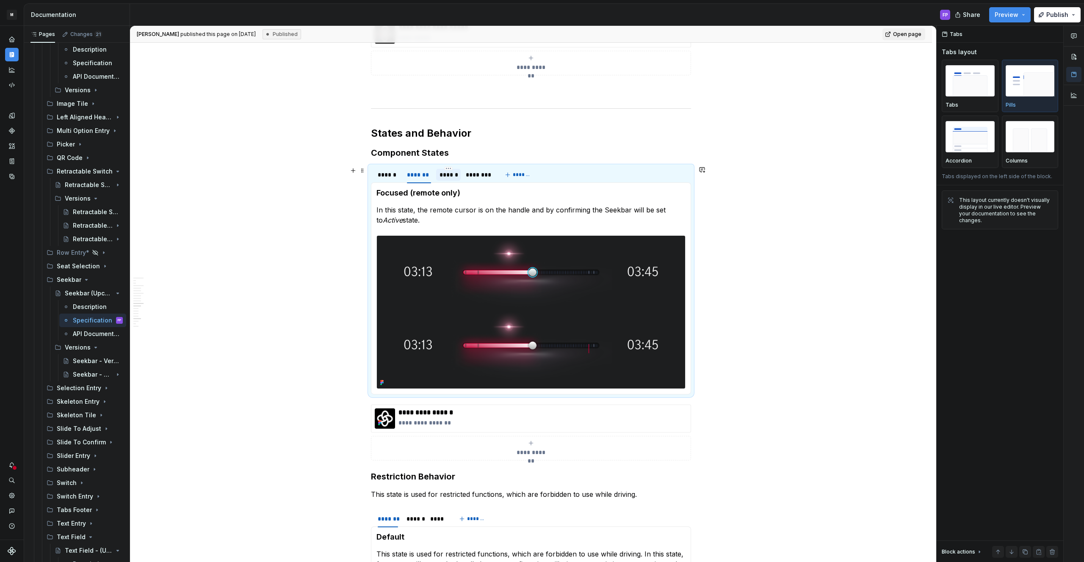
click at [452, 174] on div "******" at bounding box center [449, 175] width 18 height 8
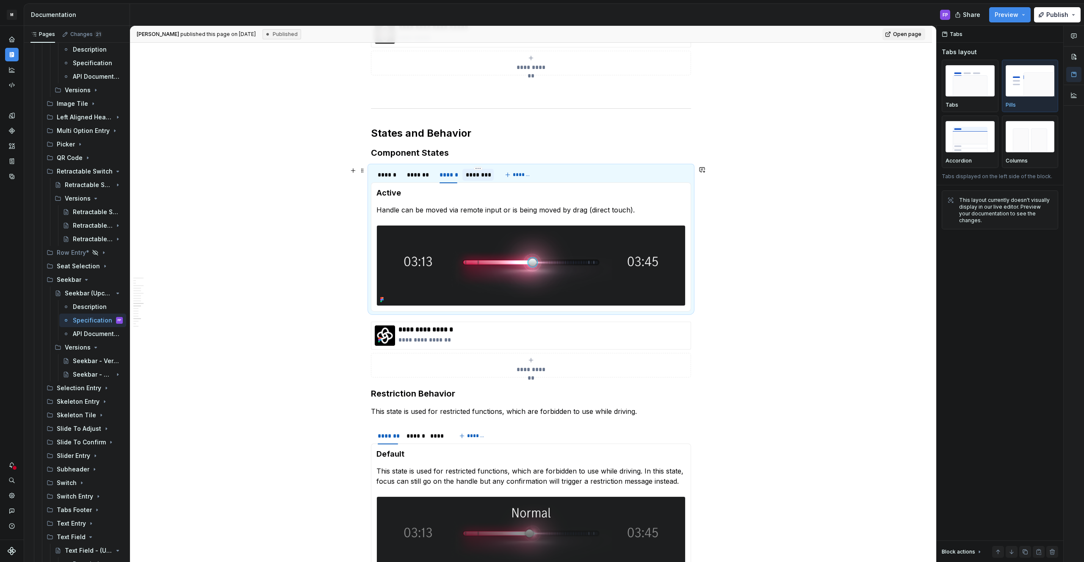
type textarea "*"
